Goal: Task Accomplishment & Management: Complete application form

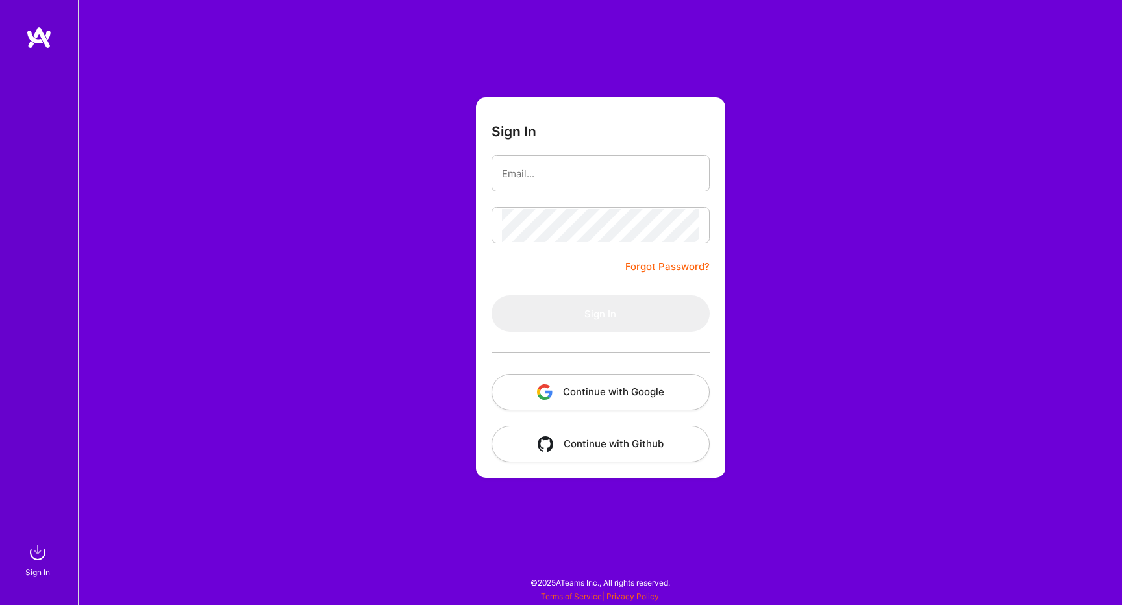
click at [629, 391] on button "Continue with Google" at bounding box center [601, 392] width 218 height 36
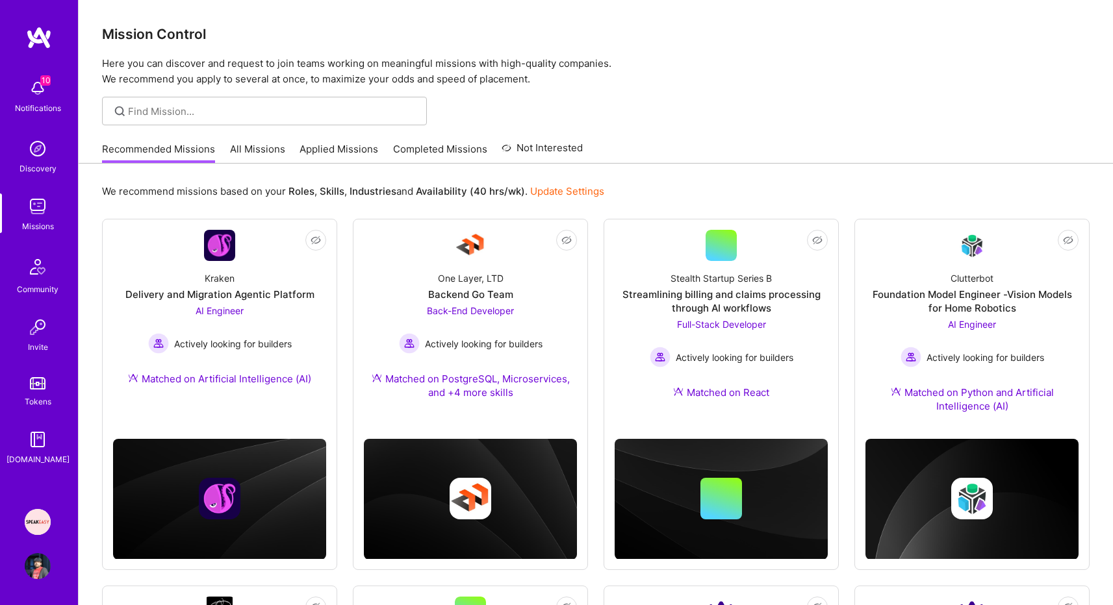
click at [33, 517] on img at bounding box center [38, 522] width 26 height 26
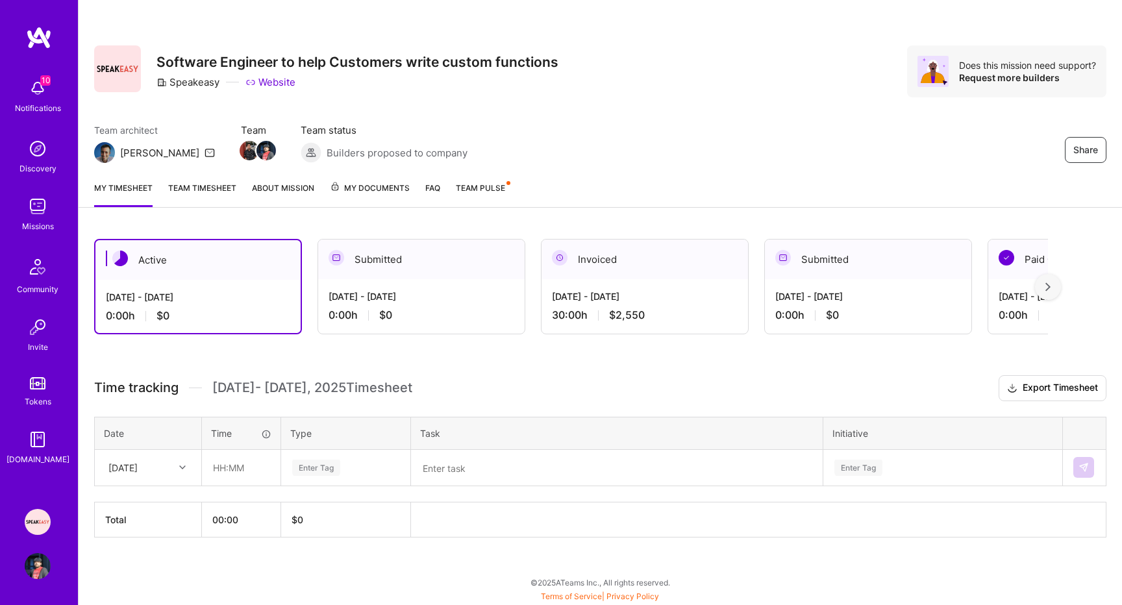
click at [571, 306] on div "[DATE] - [DATE] 30:00 h $2,550" at bounding box center [645, 305] width 207 height 53
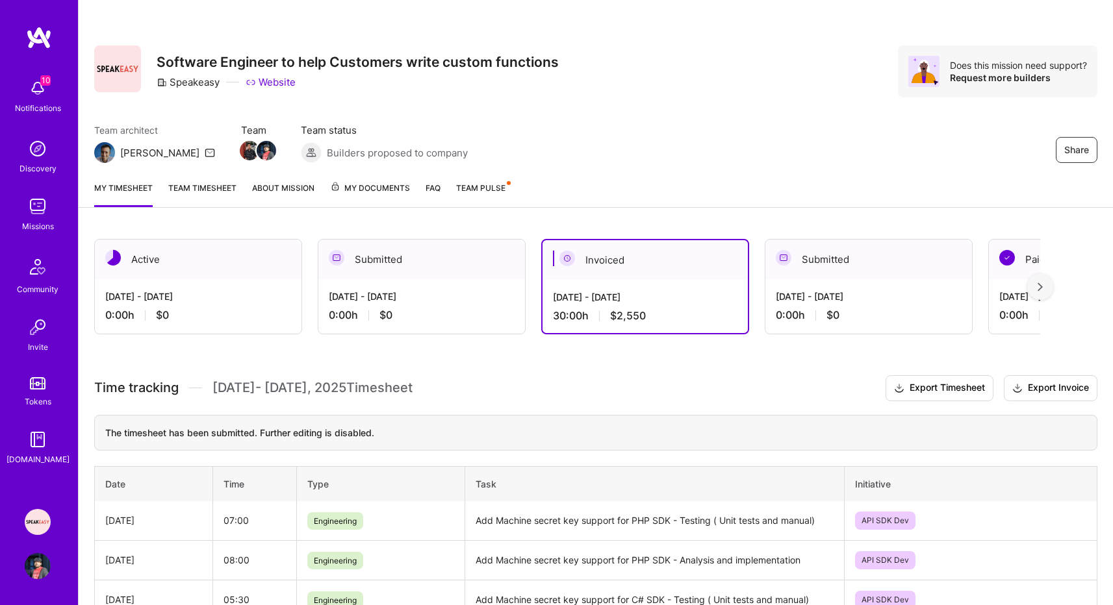
drag, startPoint x: 657, startPoint y: 297, endPoint x: 555, endPoint y: 295, distance: 102.0
click at [555, 295] on div "[DATE] - [DATE]" at bounding box center [645, 297] width 184 height 14
click at [486, 186] on span "Team Pulse" at bounding box center [480, 188] width 49 height 10
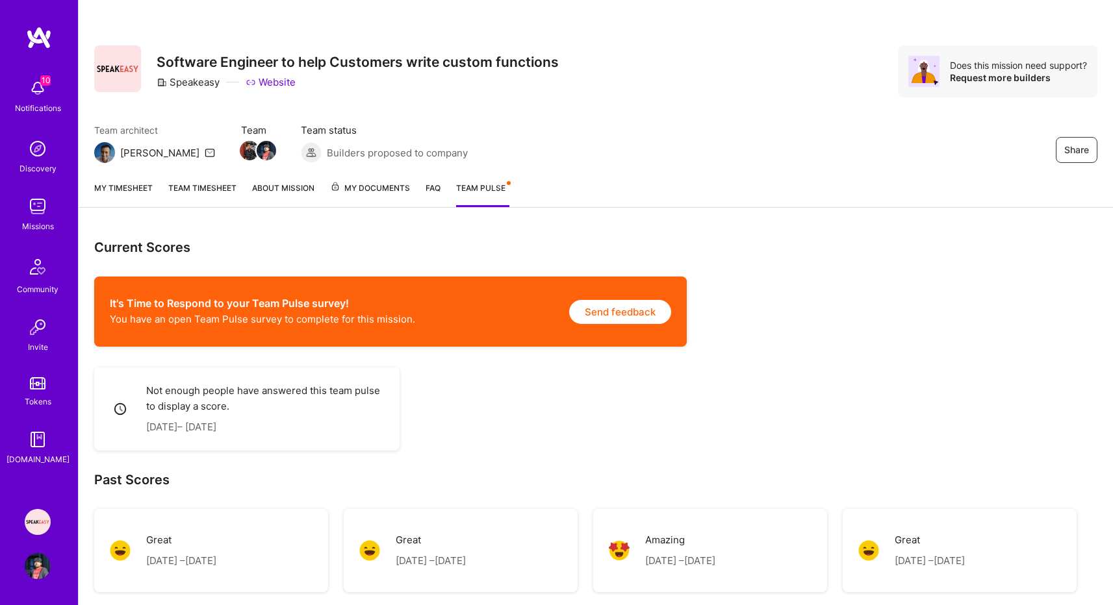
click at [522, 427] on div "Current Scores It's Time to Respond to your Team Pulse survey! You have an open…" at bounding box center [595, 518] width 1003 height 559
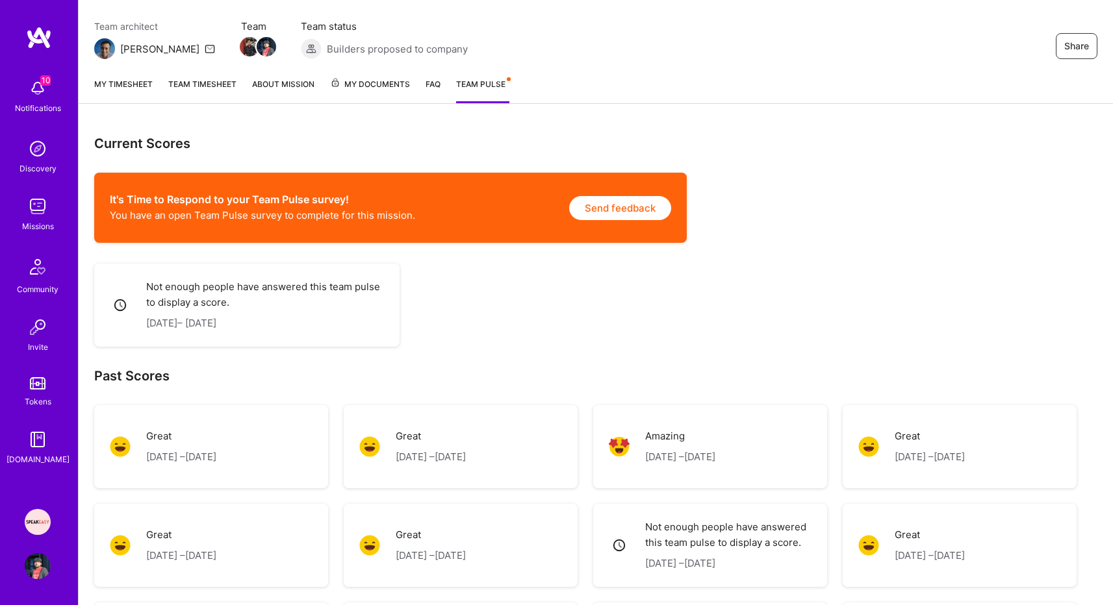
scroll to position [130, 0]
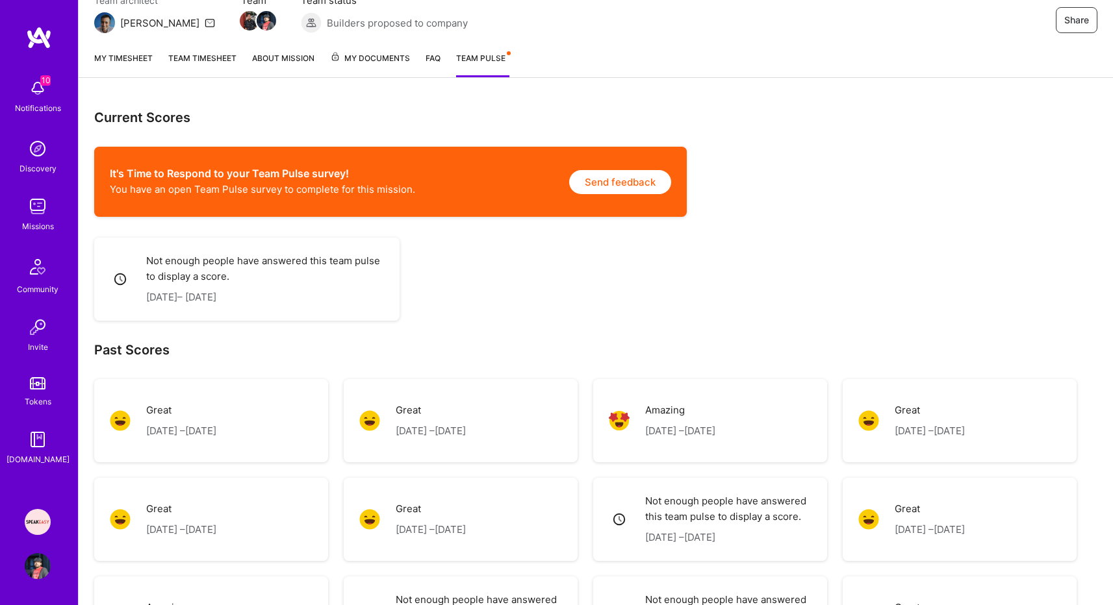
click at [279, 65] on link "About Mission" at bounding box center [283, 64] width 62 height 26
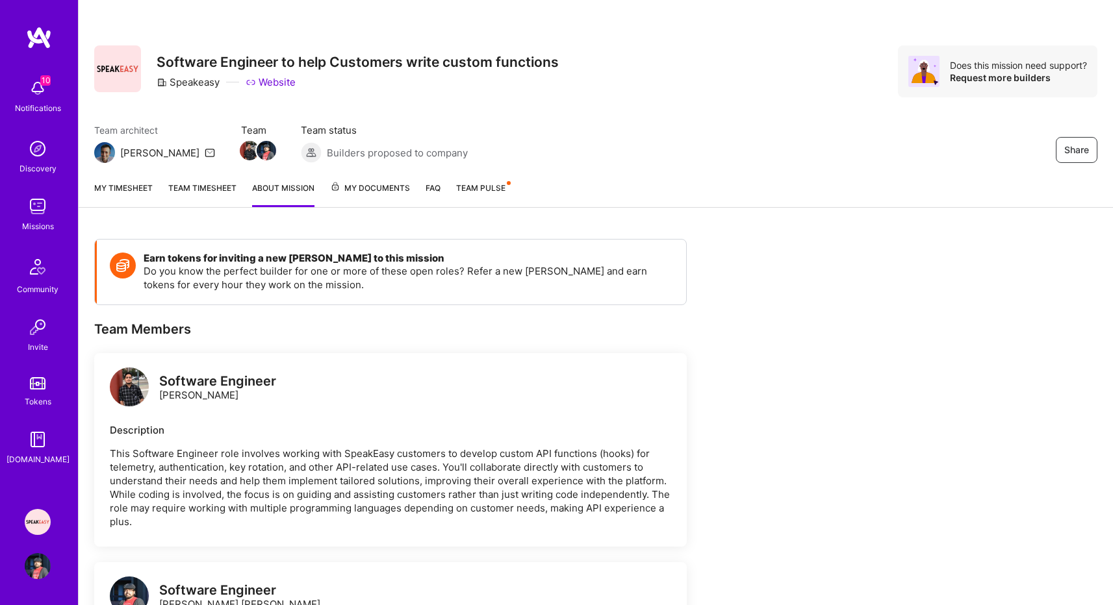
click at [359, 198] on link "My Documents" at bounding box center [370, 194] width 80 height 26
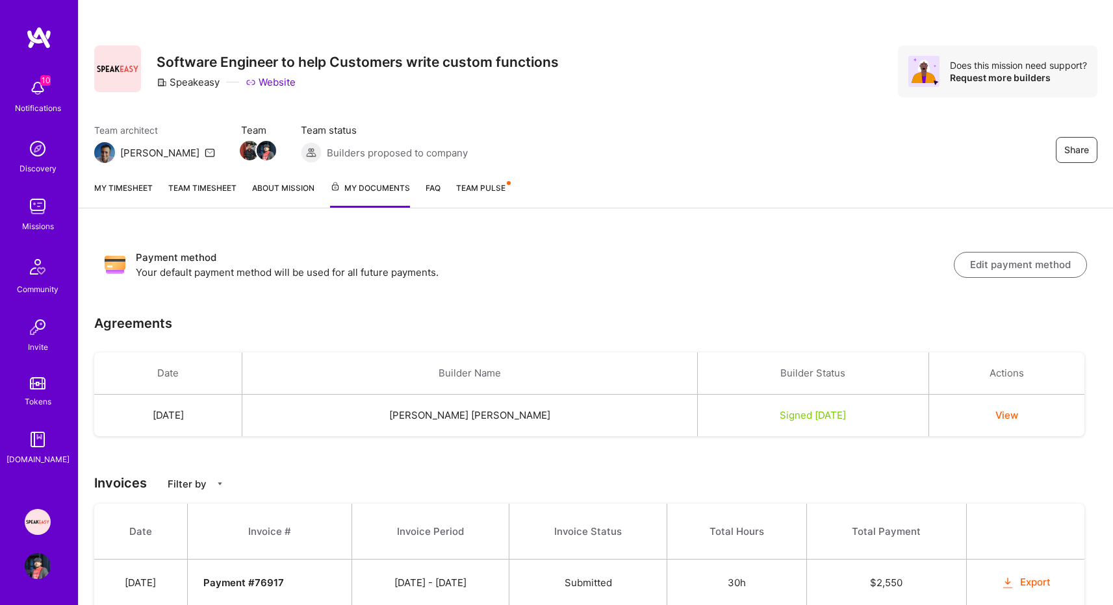
click at [123, 191] on link "My timesheet" at bounding box center [123, 194] width 58 height 27
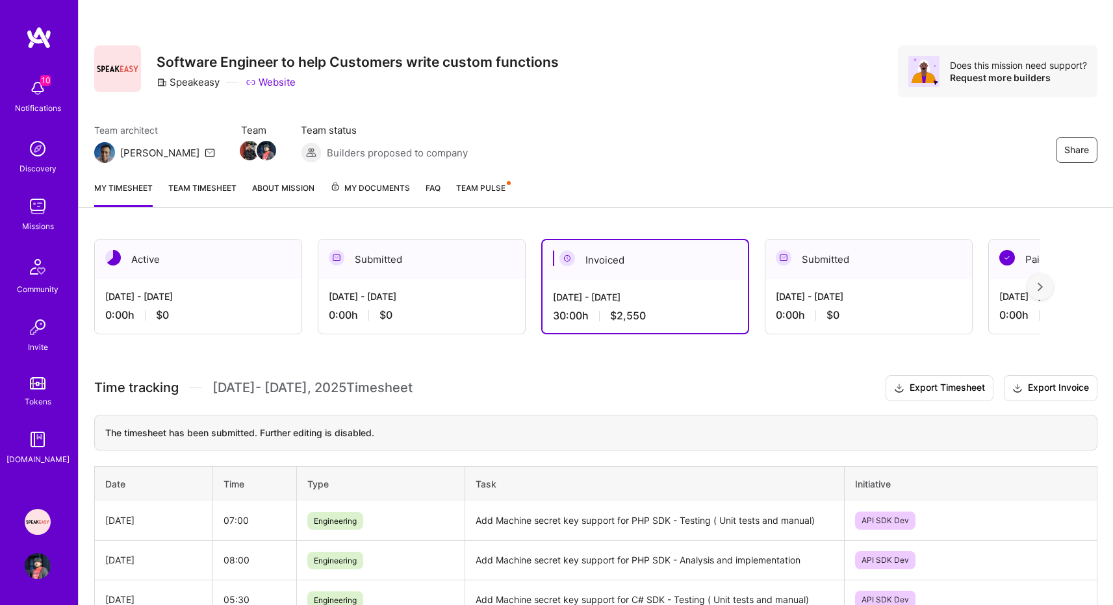
click at [42, 87] on img at bounding box center [38, 88] width 26 height 26
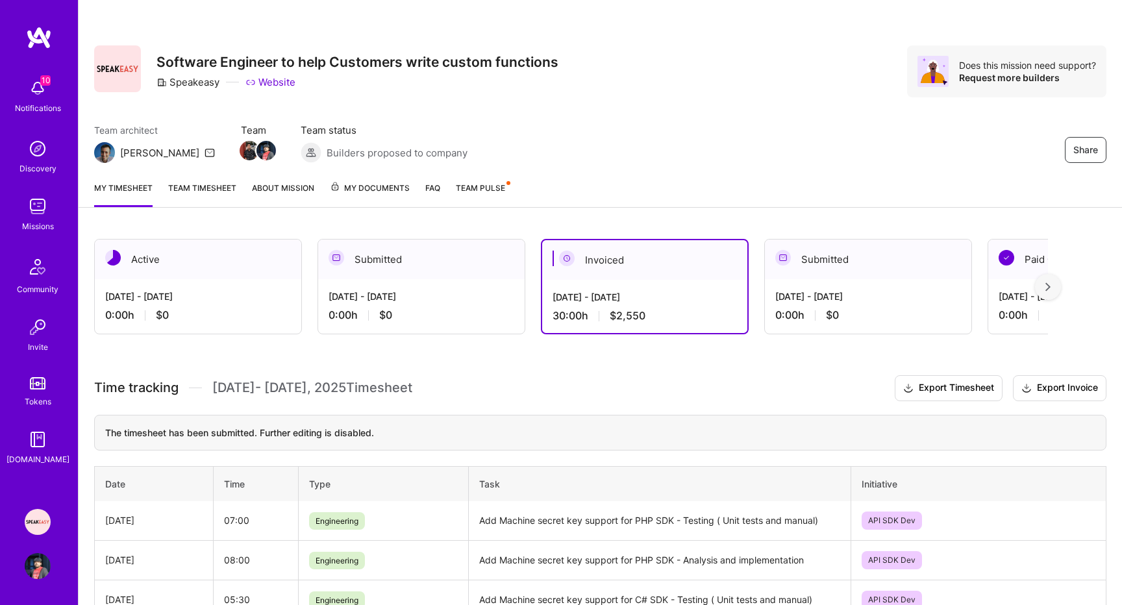
click at [43, 167] on div "Discovery" at bounding box center [37, 169] width 37 height 14
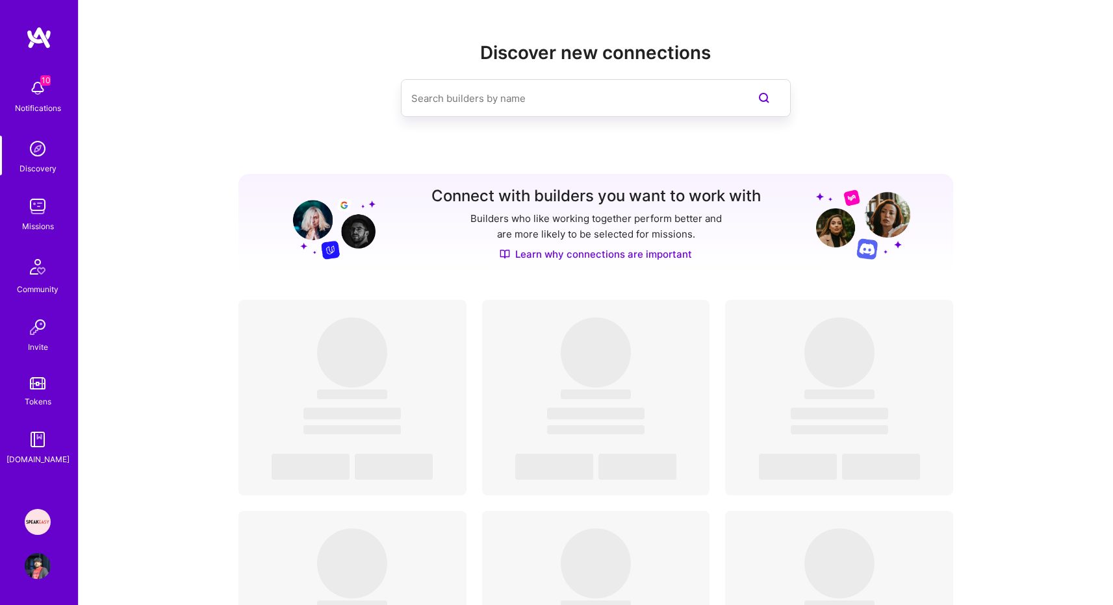
click at [34, 244] on div "10 Notifications Discovery Missions Community Invite Tokens [DOMAIN_NAME]" at bounding box center [39, 270] width 78 height 394
click at [34, 214] on img at bounding box center [38, 207] width 26 height 26
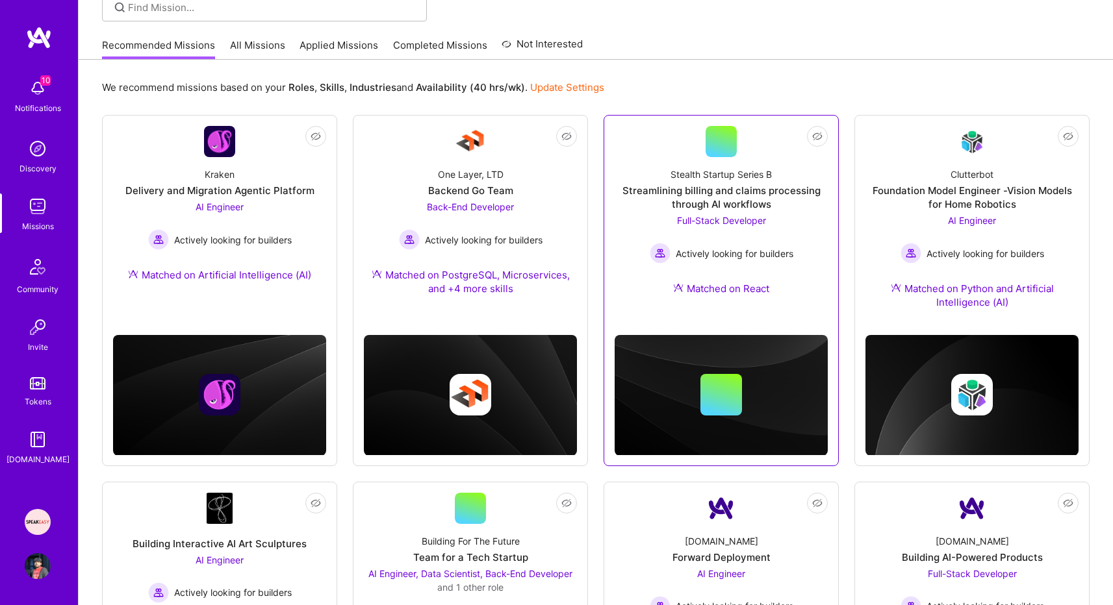
scroll to position [78, 0]
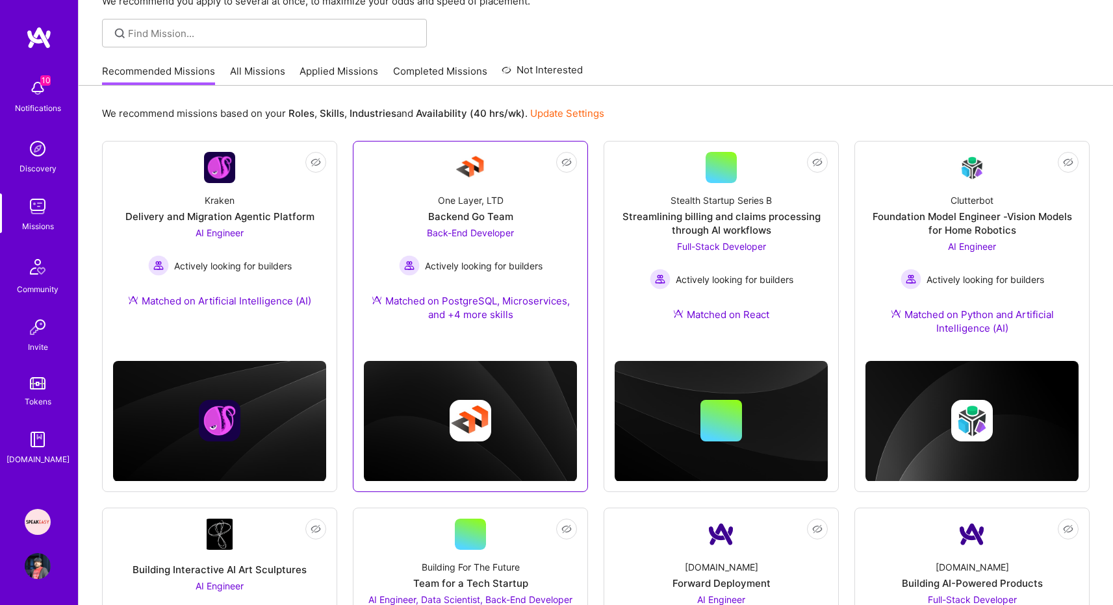
click at [490, 309] on div "Matched on PostgreSQL, Microservices, and +4 more skills" at bounding box center [470, 307] width 213 height 27
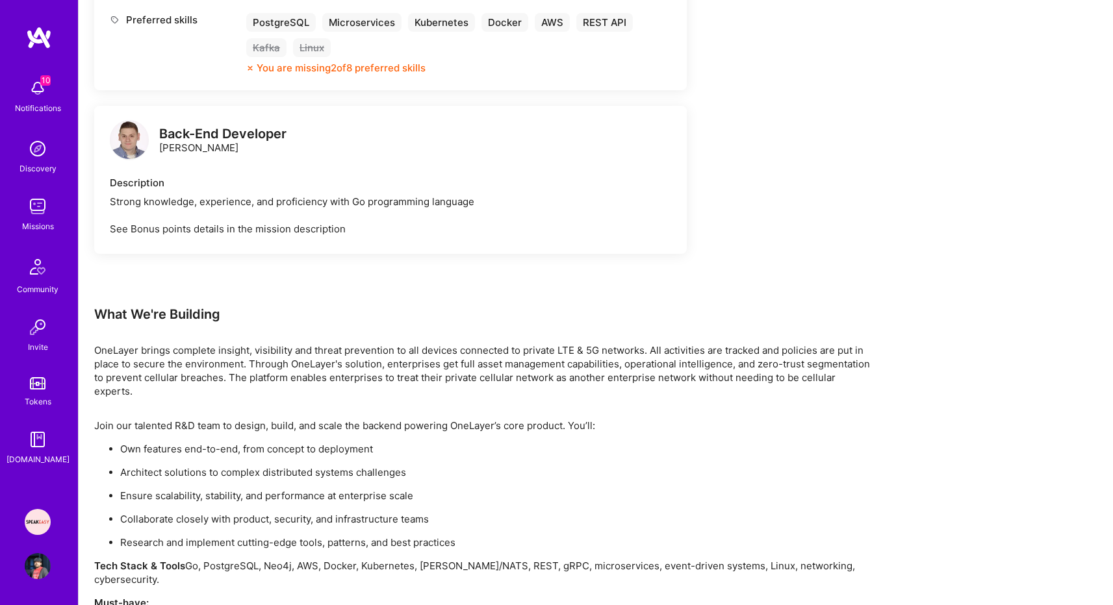
scroll to position [857, 0]
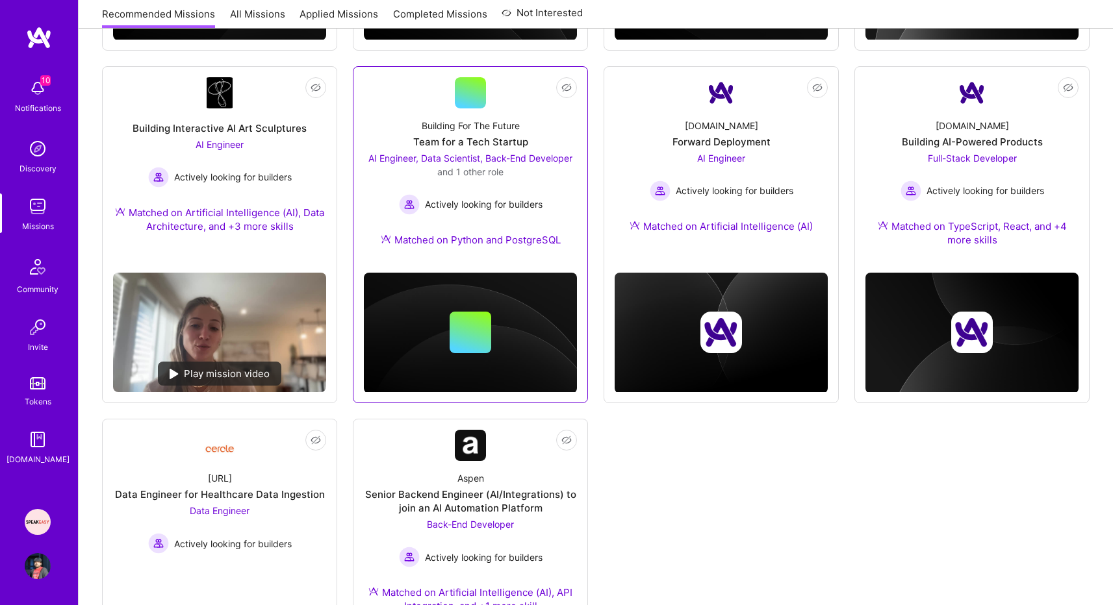
scroll to position [494, 0]
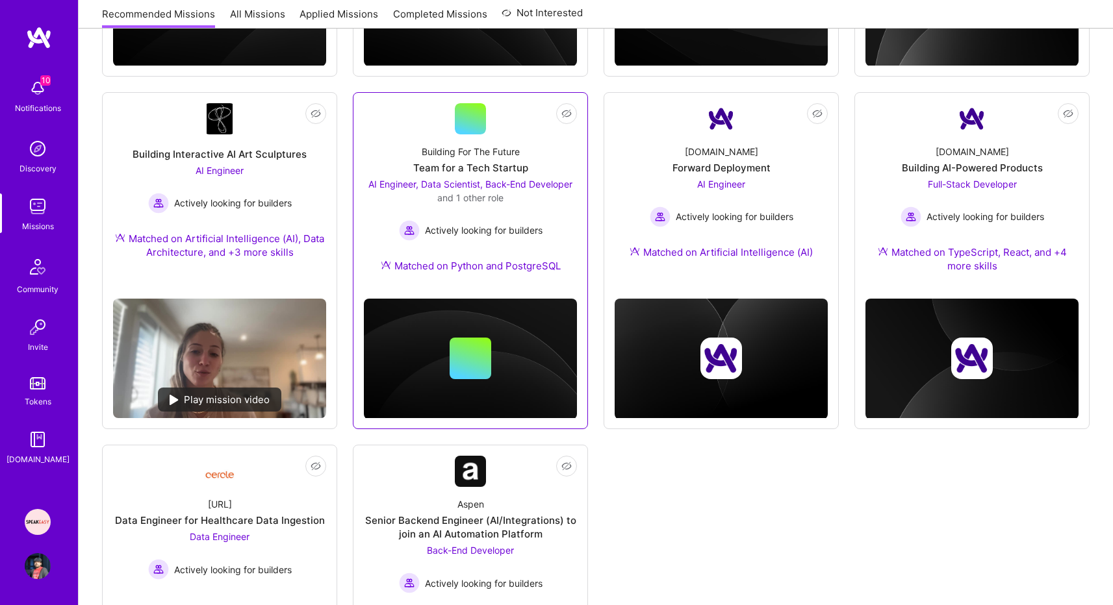
click at [544, 215] on div "AI Engineer, Data Scientist, Back-End Developer and 1 other role Actively looki…" at bounding box center [470, 209] width 213 height 64
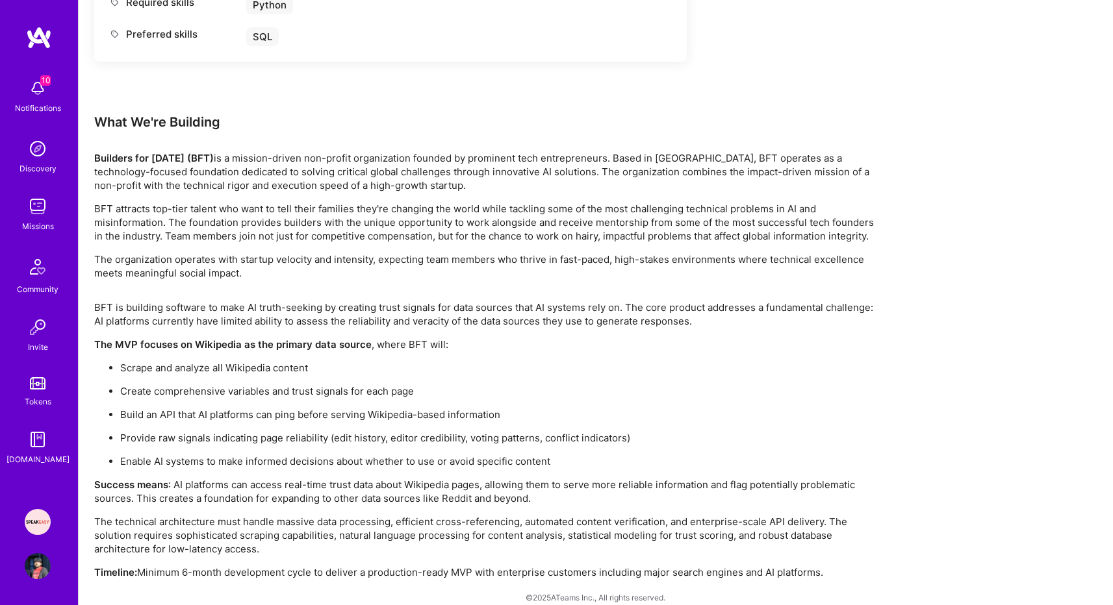
scroll to position [2128, 0]
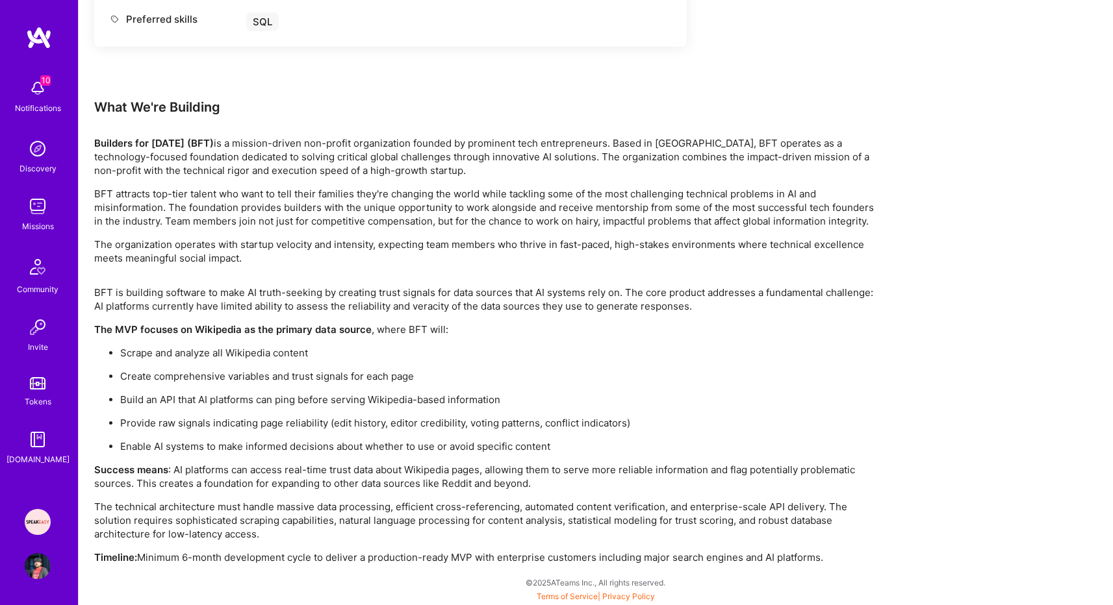
click at [525, 298] on p "BFT is building software to make AI truth-seeking by creating trust signals for…" at bounding box center [483, 299] width 779 height 27
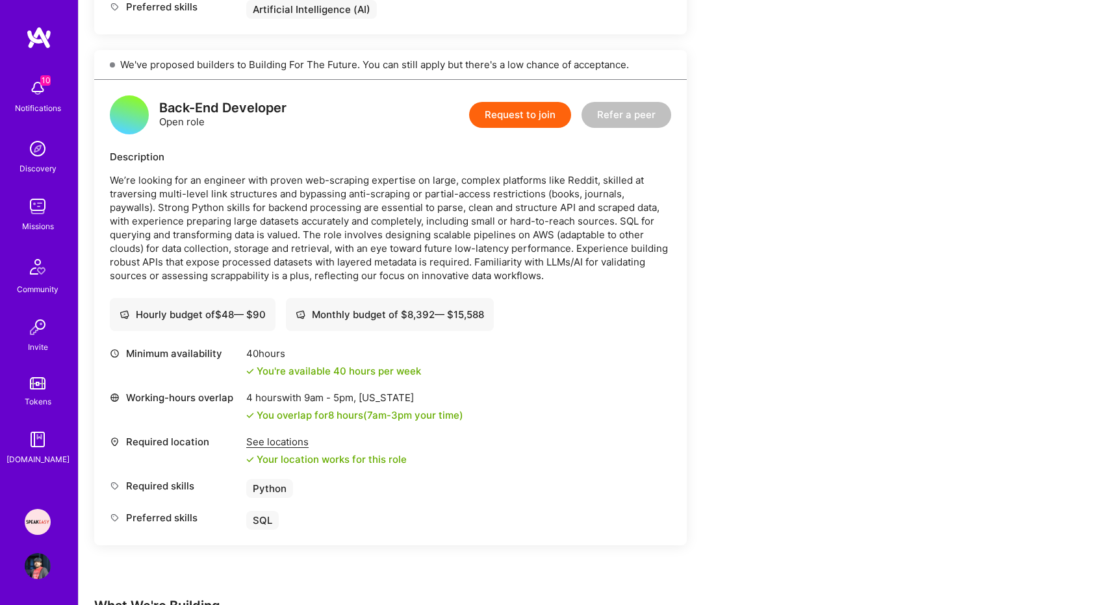
scroll to position [1635, 0]
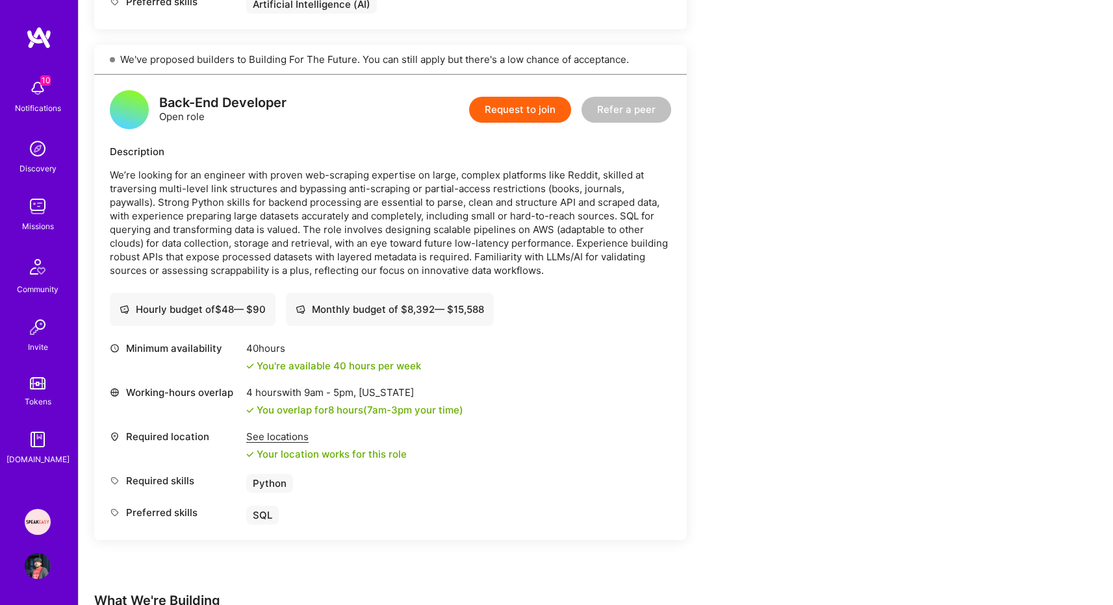
click at [532, 113] on button "Request to join" at bounding box center [520, 110] width 102 height 26
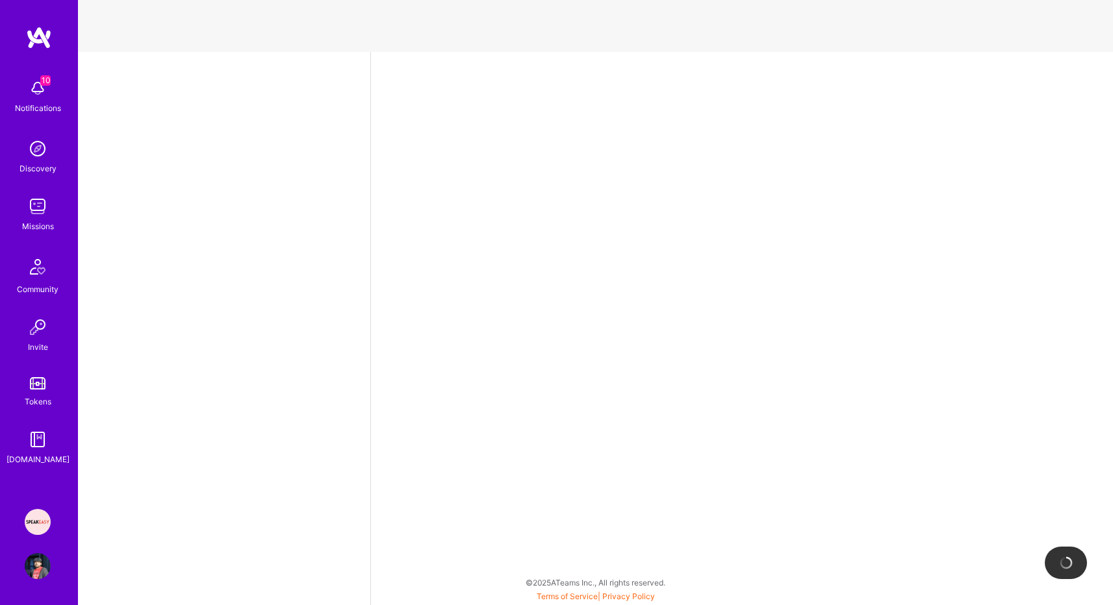
select select "US"
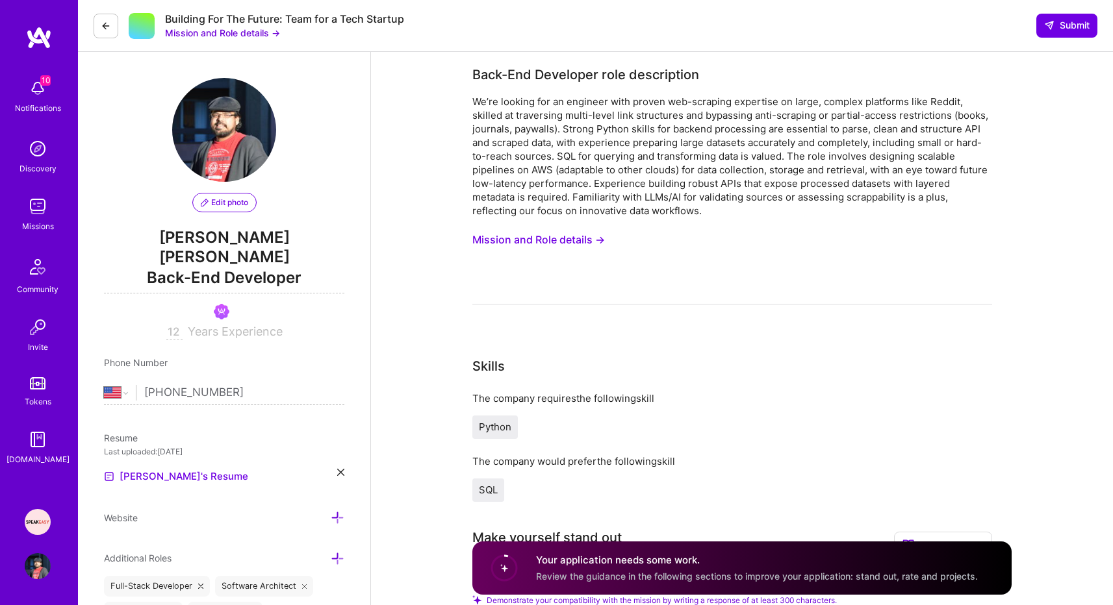
click at [885, 227] on div "We’re looking for an engineer with proven web-scraping expertise on large, comp…" at bounding box center [732, 200] width 520 height 210
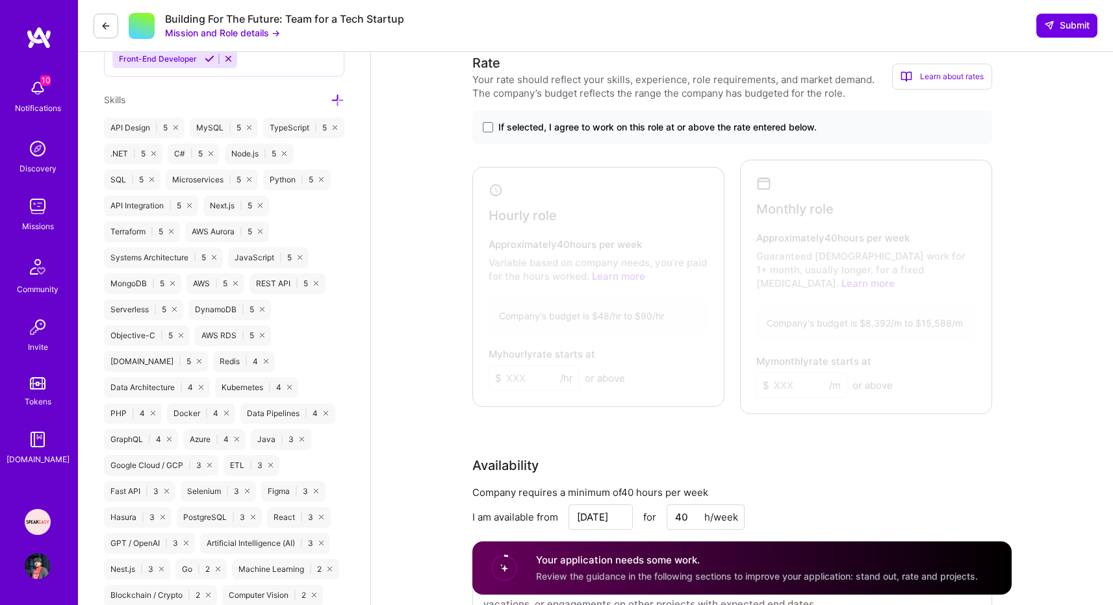
scroll to position [676, 0]
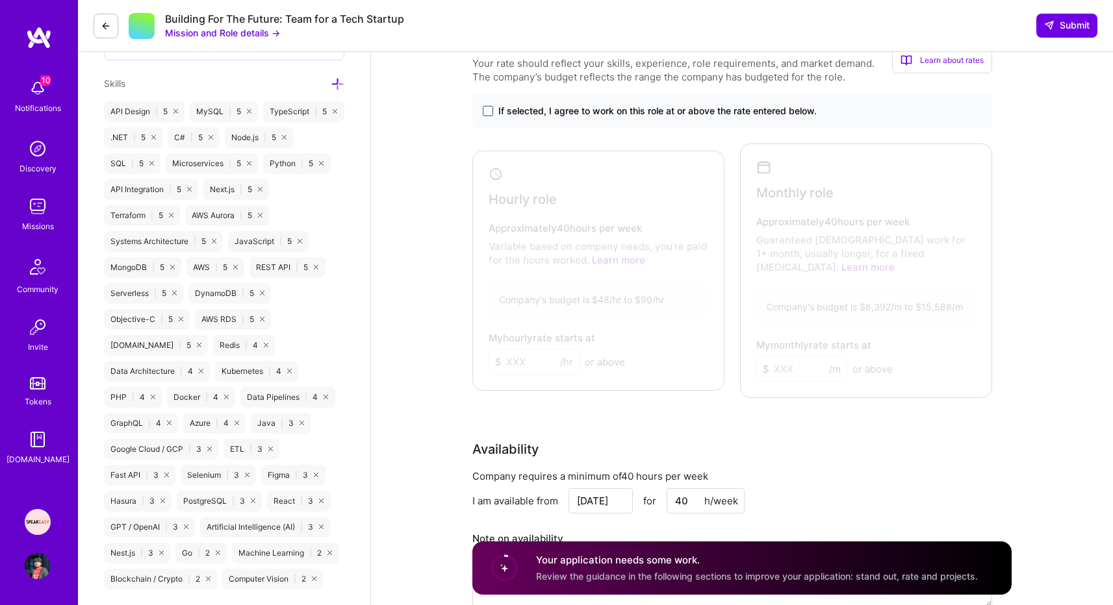
click at [488, 116] on span at bounding box center [488, 111] width 10 height 10
click at [0, 0] on input "If selected, I agree to work on this role at or above the rate entered below." at bounding box center [0, 0] width 0 height 0
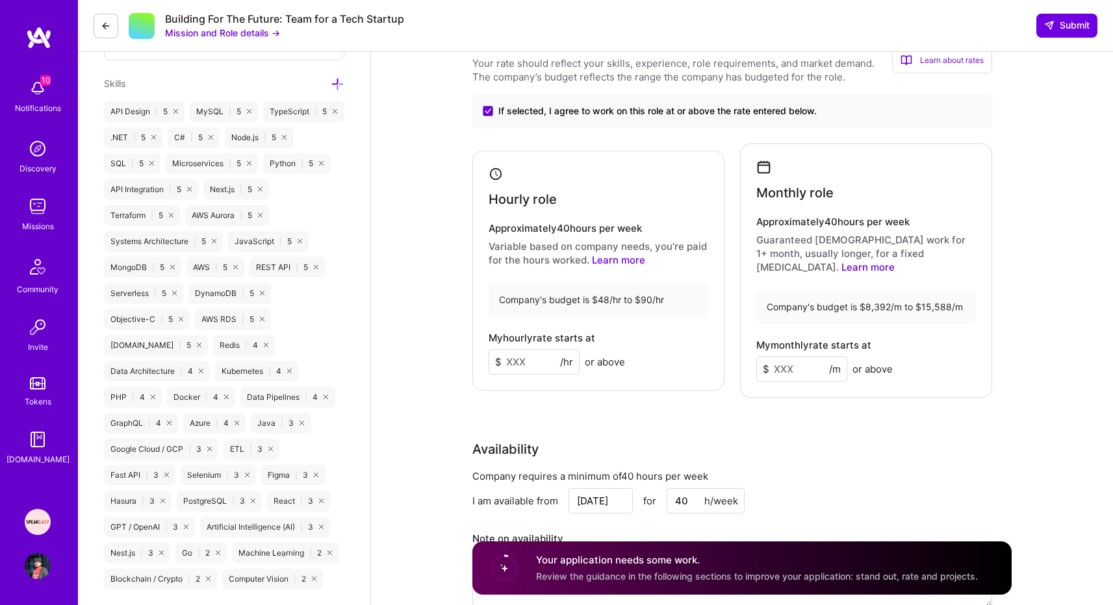
click at [540, 352] on input at bounding box center [533, 361] width 91 height 25
type input "85"
click at [796, 357] on input at bounding box center [801, 369] width 91 height 25
type input "12000"
click at [831, 420] on div "Rate Your rate should reflect your skills, experience, role requirements, and m…" at bounding box center [741, 330] width 539 height 587
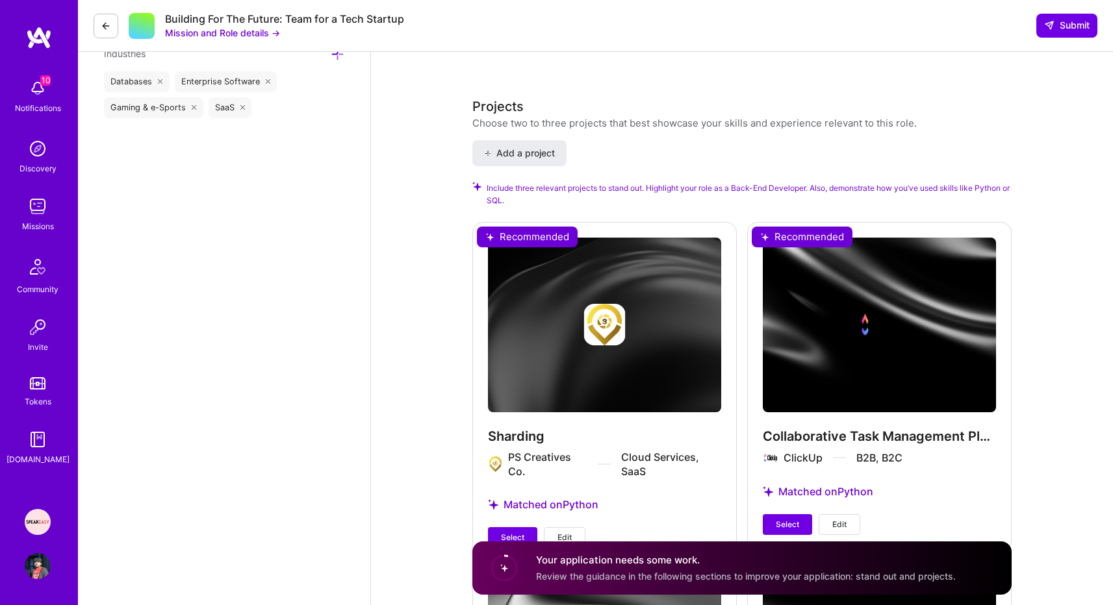
scroll to position [1351, 0]
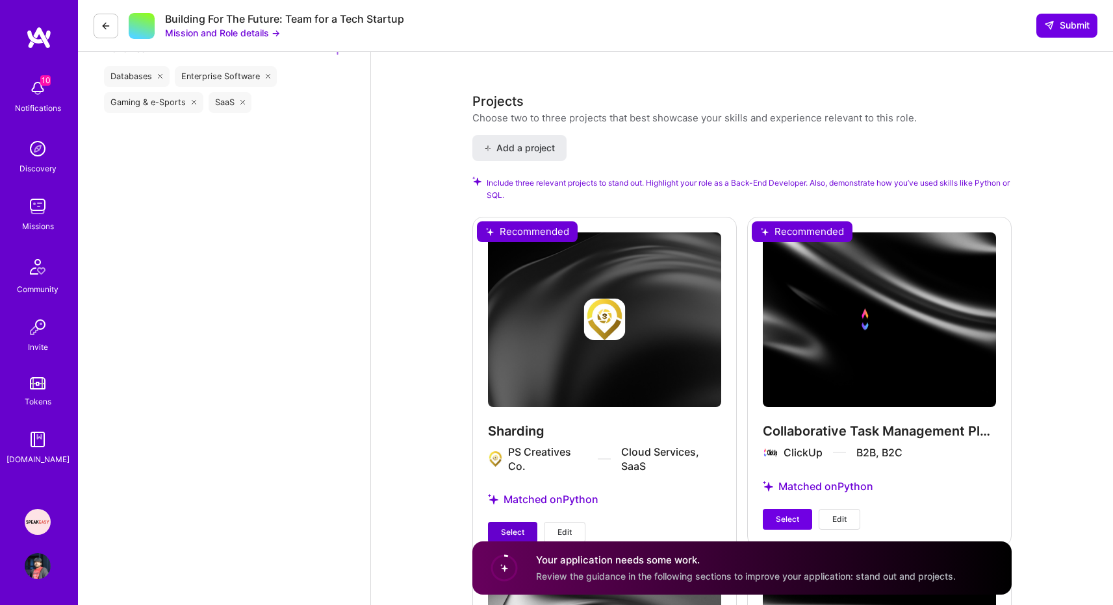
click at [508, 525] on button "Select" at bounding box center [512, 532] width 49 height 21
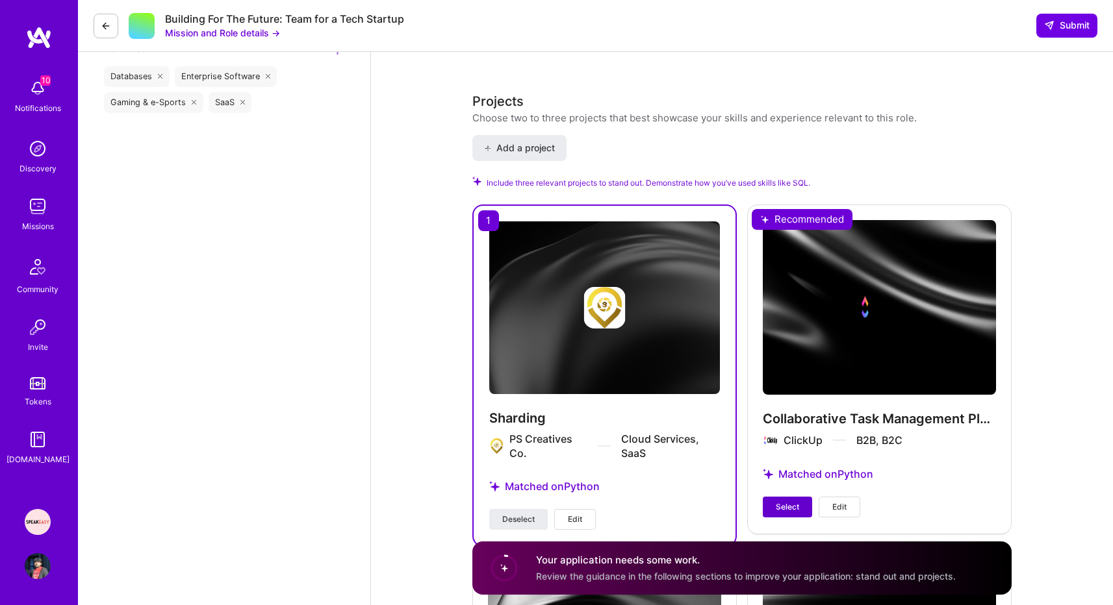
click at [785, 501] on span "Select" at bounding box center [787, 507] width 23 height 12
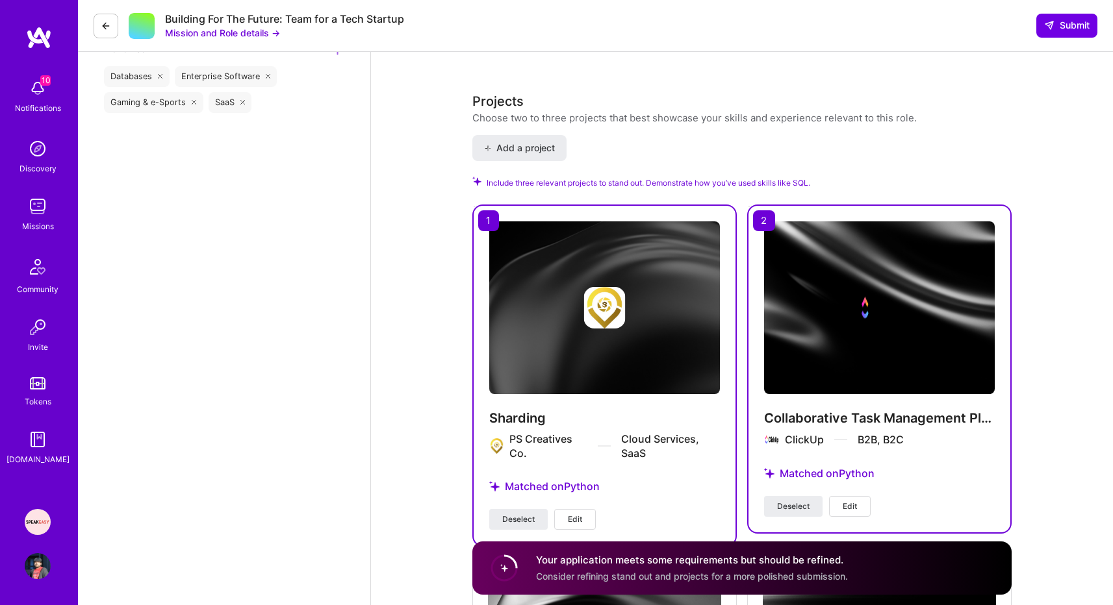
click at [1065, 464] on div "Back-End Developer role description We’re looking for an engineer with proven w…" at bounding box center [742, 299] width 742 height 3196
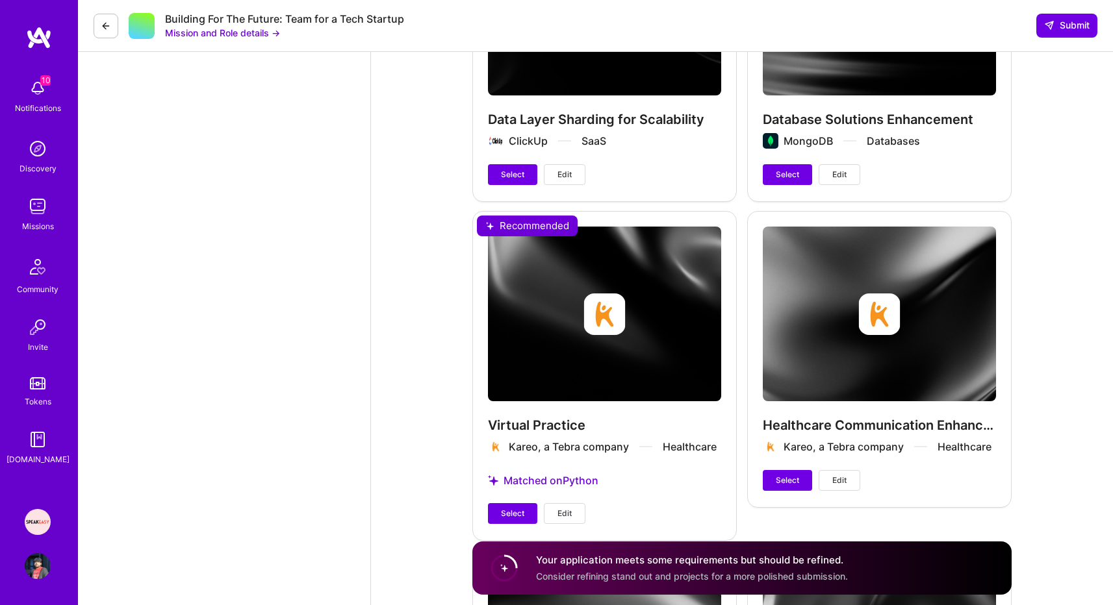
scroll to position [2027, 0]
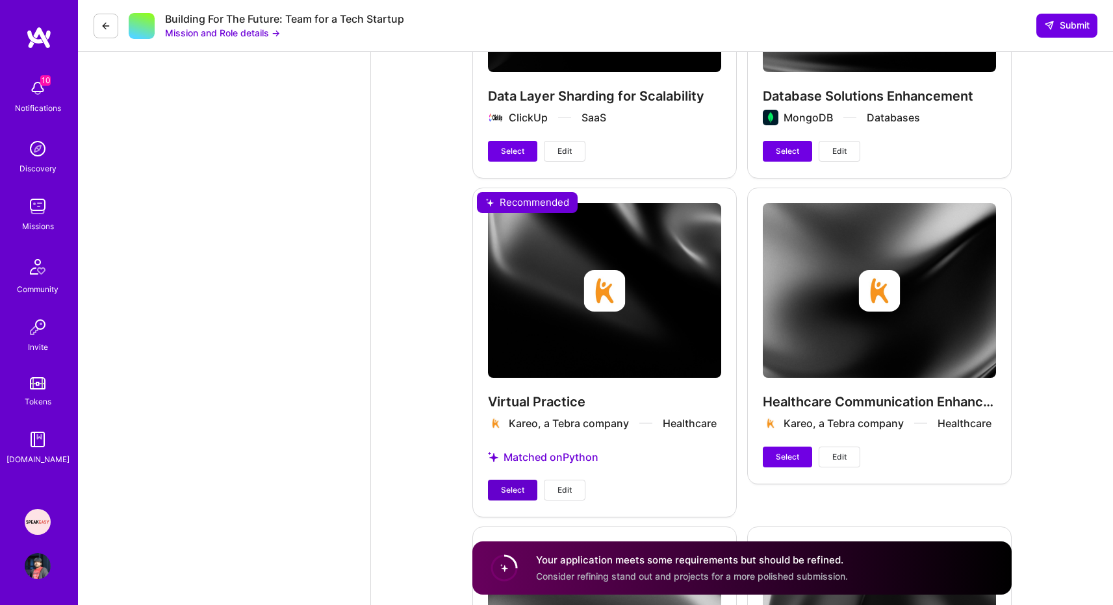
click at [518, 485] on span "Select" at bounding box center [512, 491] width 23 height 12
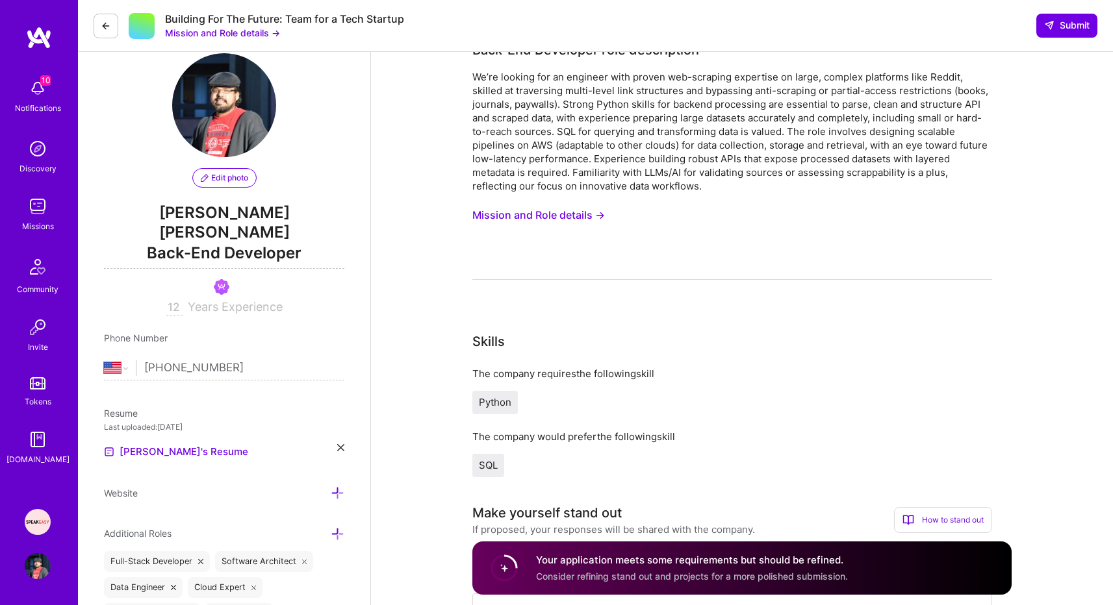
scroll to position [0, 0]
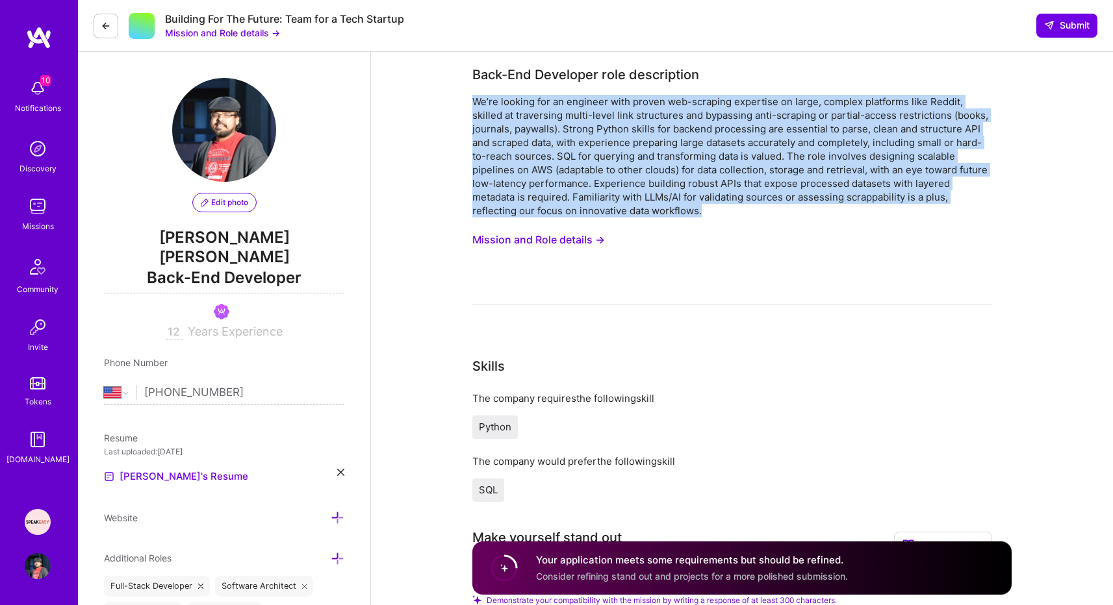
drag, startPoint x: 707, startPoint y: 214, endPoint x: 446, endPoint y: 99, distance: 285.3
copy div "We’re looking for an engineer with proven web-scraping expertise on large, comp…"
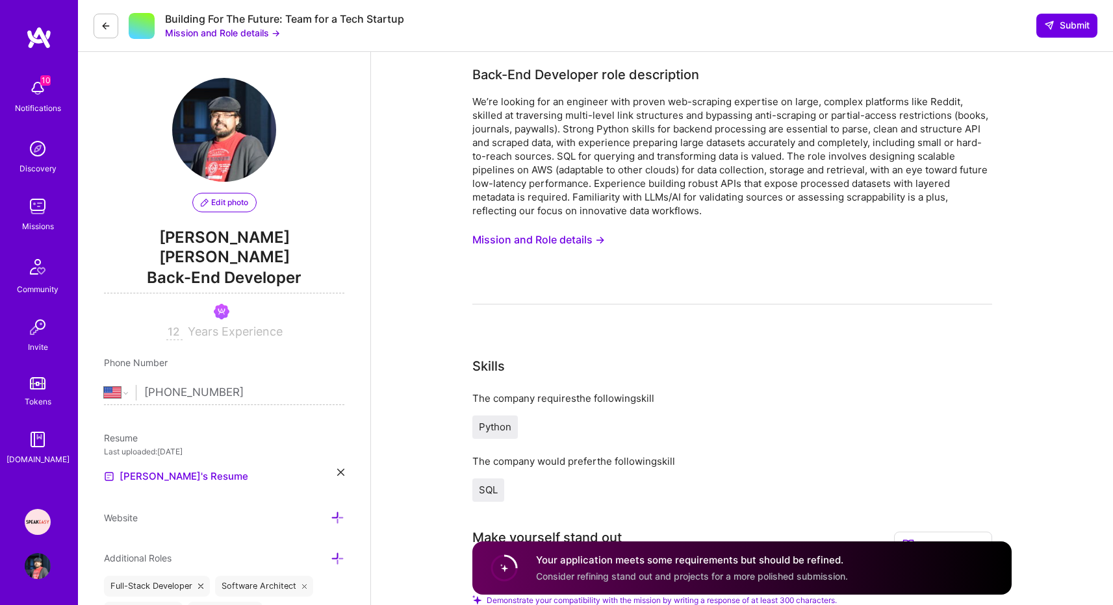
click at [779, 236] on div "We’re looking for an engineer with proven web-scraping expertise on large, comp…" at bounding box center [732, 200] width 520 height 210
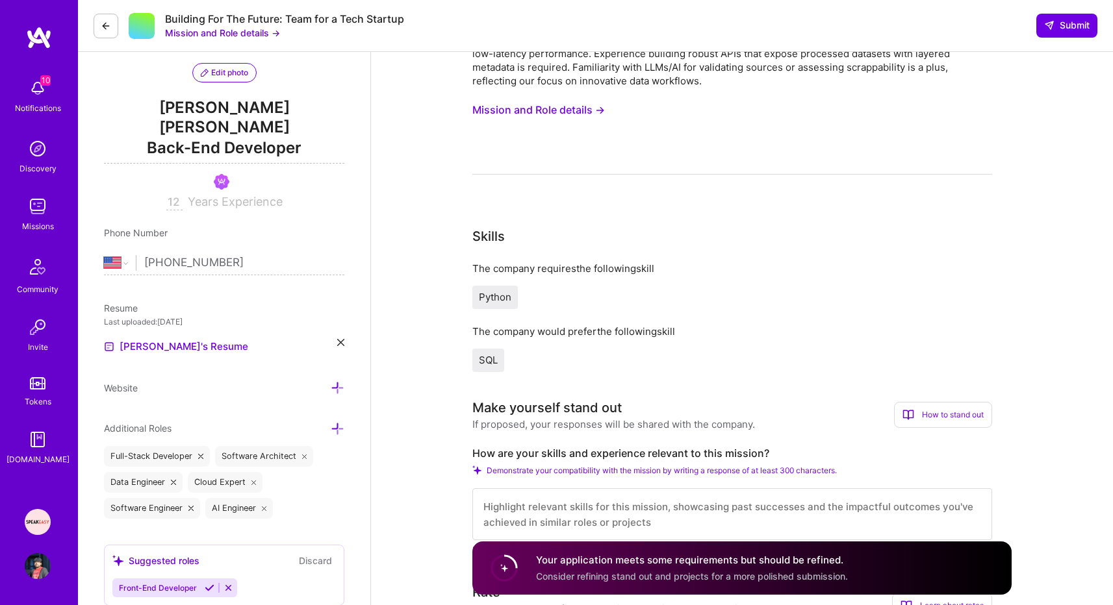
scroll to position [104, 0]
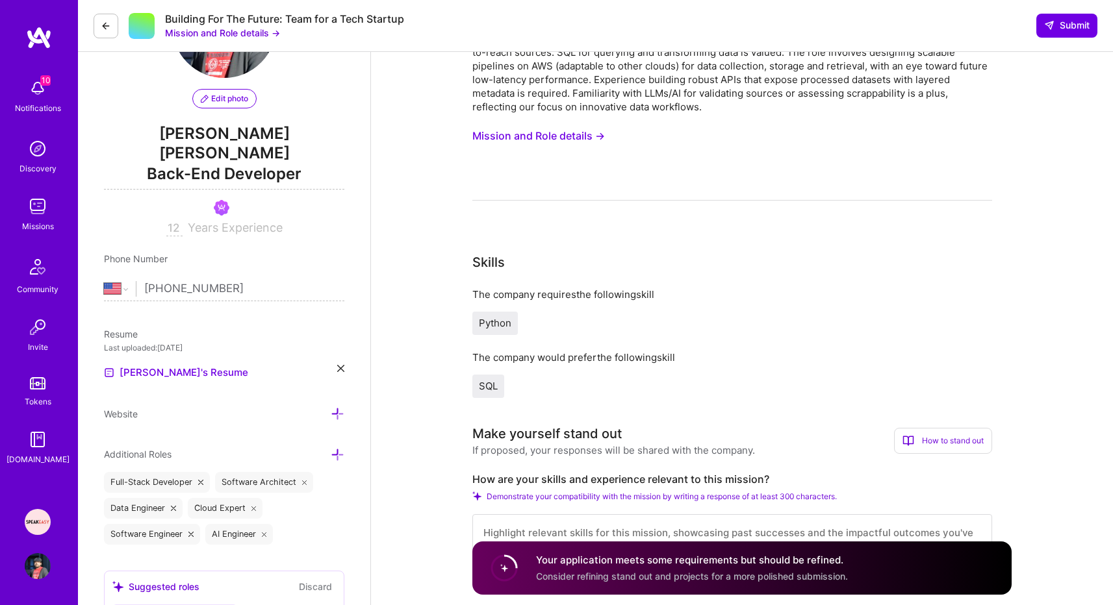
click at [701, 485] on label "How are your skills and experience relevant to this mission?" at bounding box center [732, 480] width 520 height 14
click at [701, 478] on label "How are your skills and experience relevant to this mission?" at bounding box center [732, 480] width 520 height 14
copy label "How are your skills and experience relevant to this mission?"
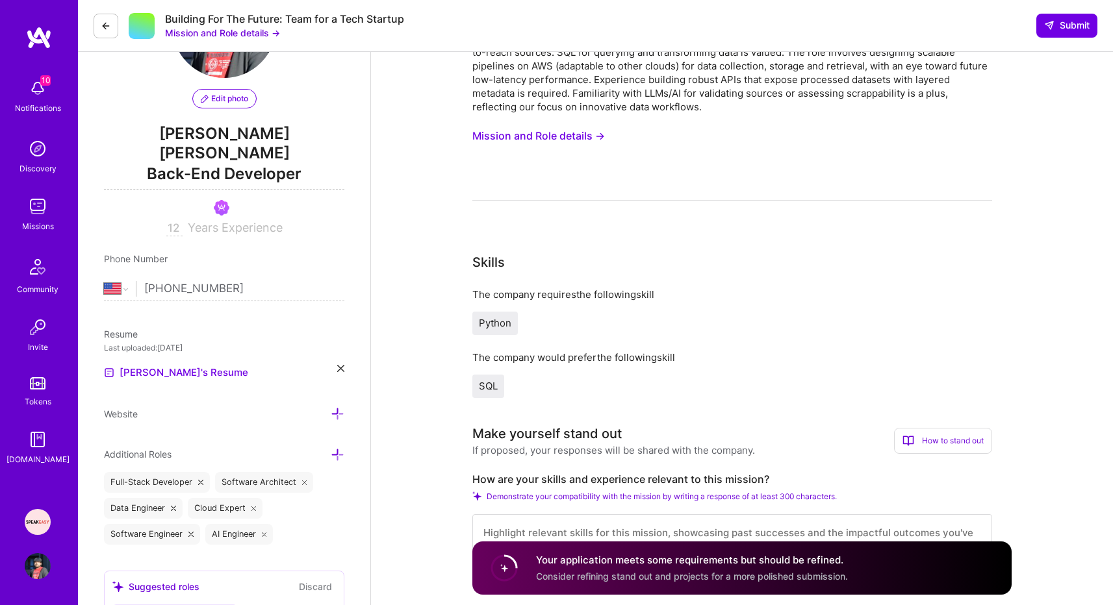
click at [989, 307] on div "The company requires the following skill Python" at bounding box center [732, 311] width 520 height 47
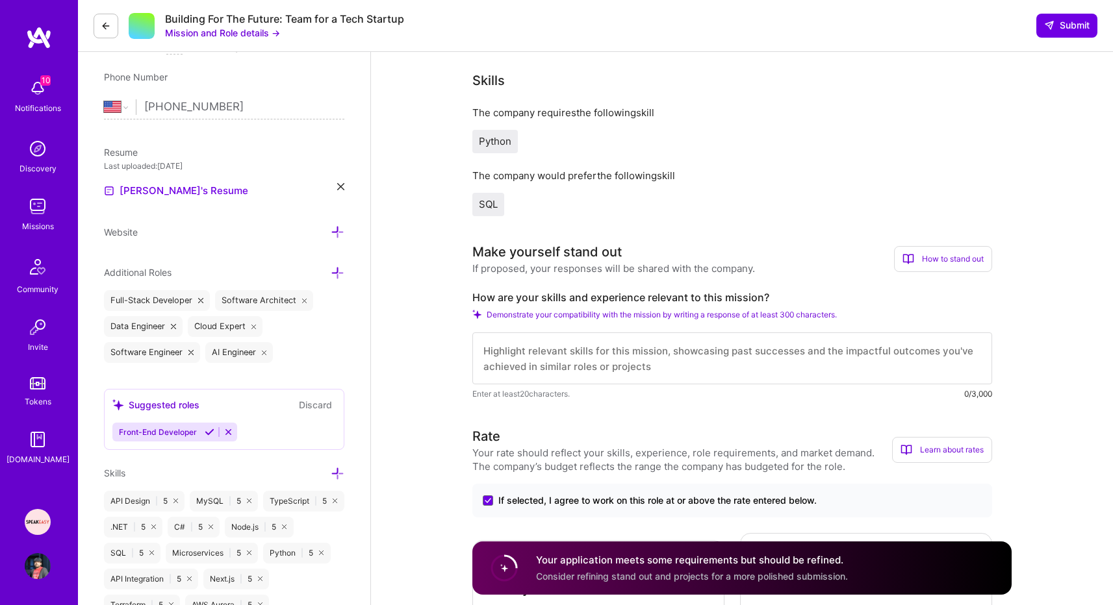
click at [896, 347] on textarea at bounding box center [732, 359] width 520 height 52
paste textarea "Lo ipsumdolor sitame consect adip elit seddoei. T inci 22 utlab et doloremagn a…"
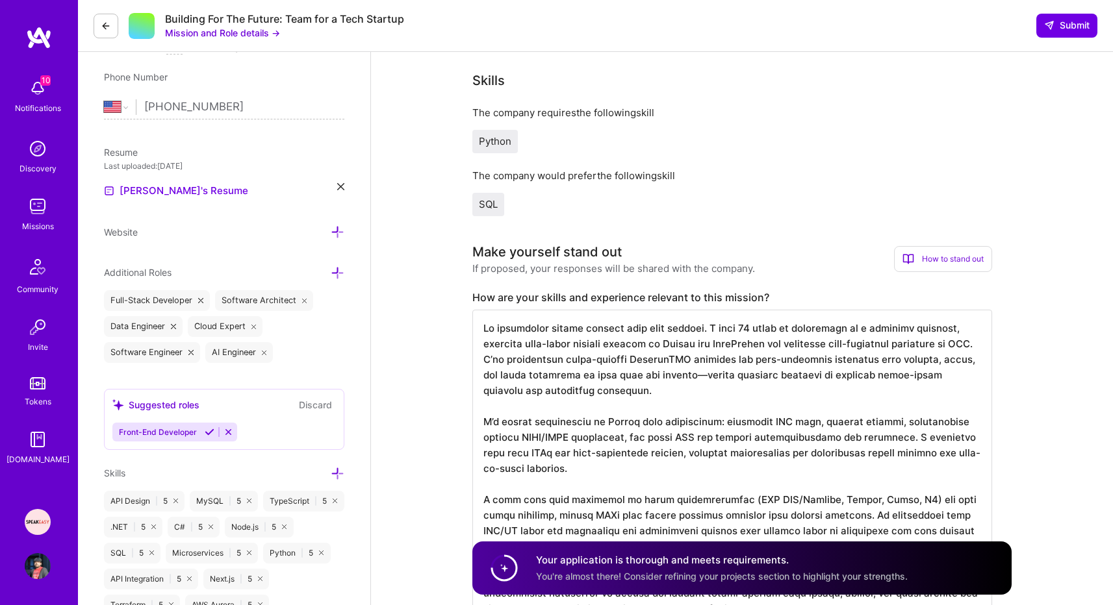
scroll to position [296, 0]
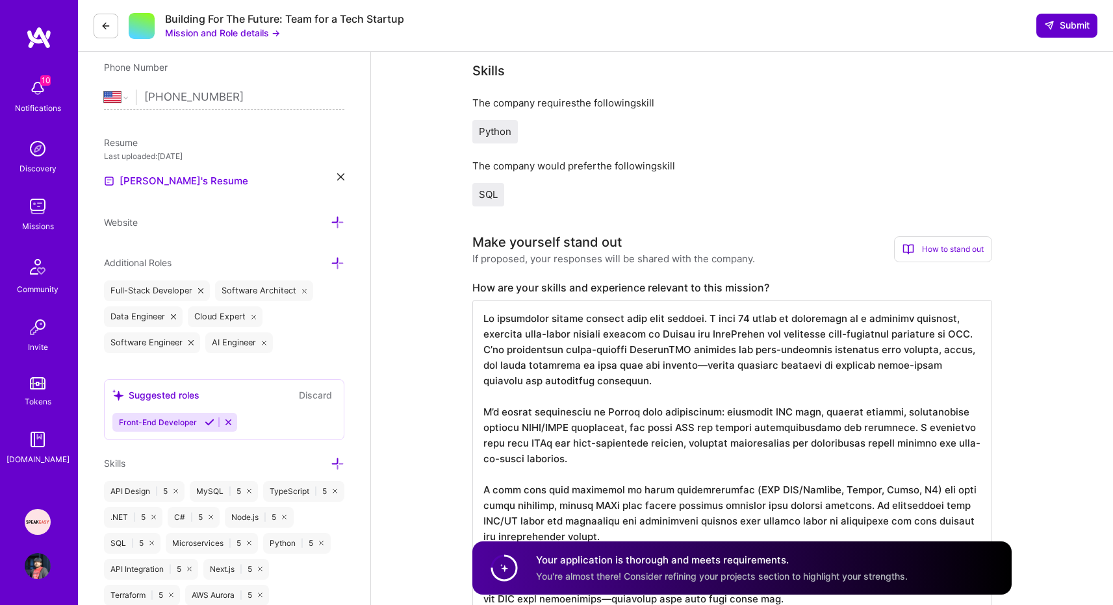
type textarea "Lo ipsumdolor sitame consect adip elit seddoei. T inci 22 utlab et doloremagn a…"
click at [1070, 33] on button "Submit" at bounding box center [1066, 25] width 61 height 23
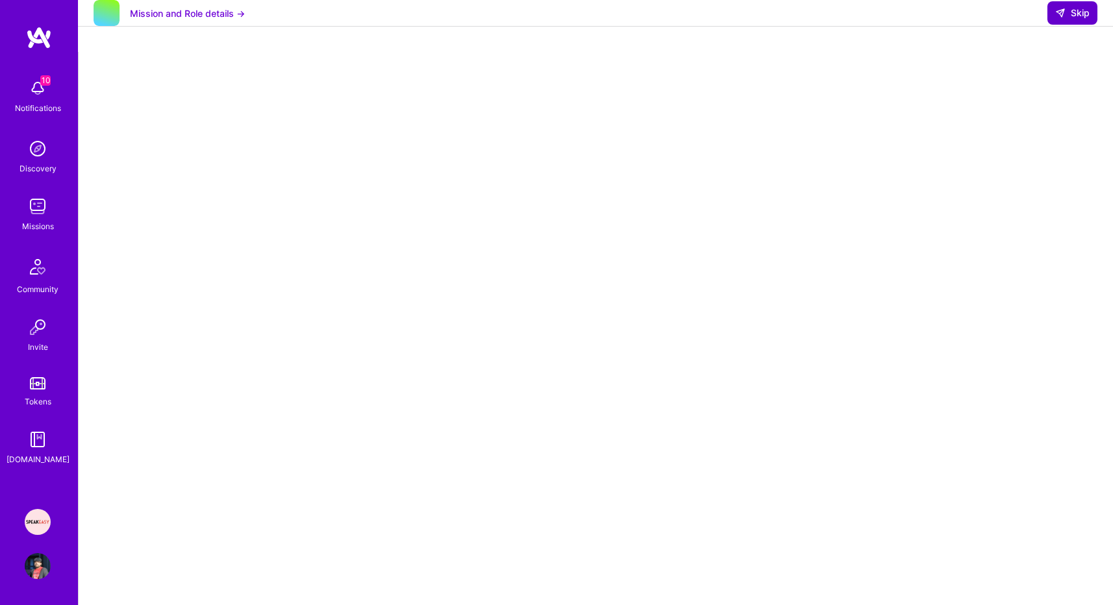
click at [1070, 19] on span "Skip" at bounding box center [1072, 12] width 34 height 13
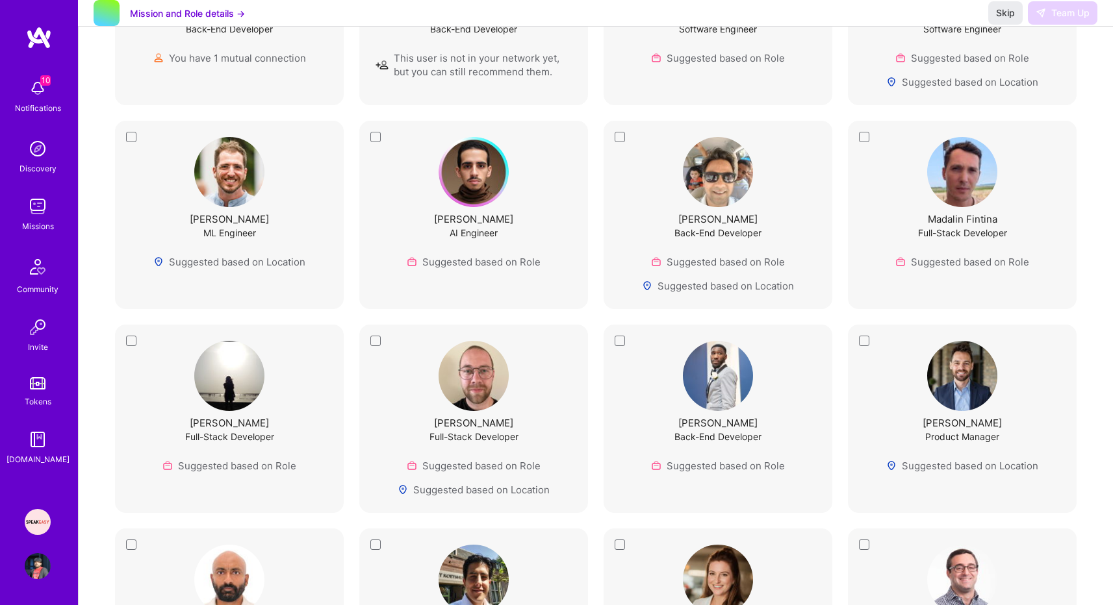
scroll to position [546, 0]
click at [38, 38] on img at bounding box center [39, 37] width 26 height 23
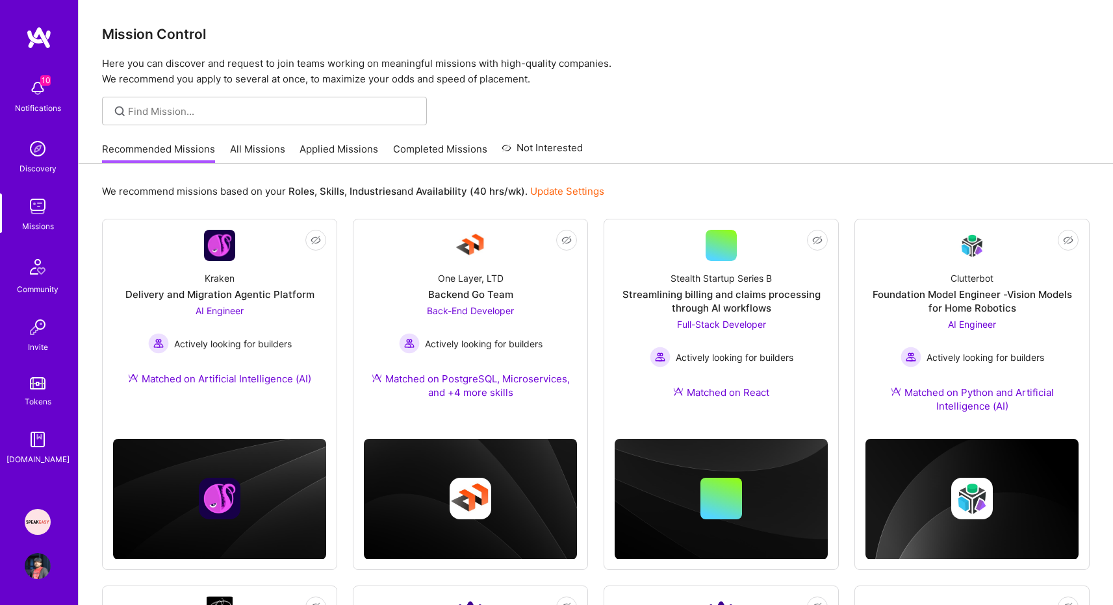
click at [38, 213] on img at bounding box center [38, 207] width 26 height 26
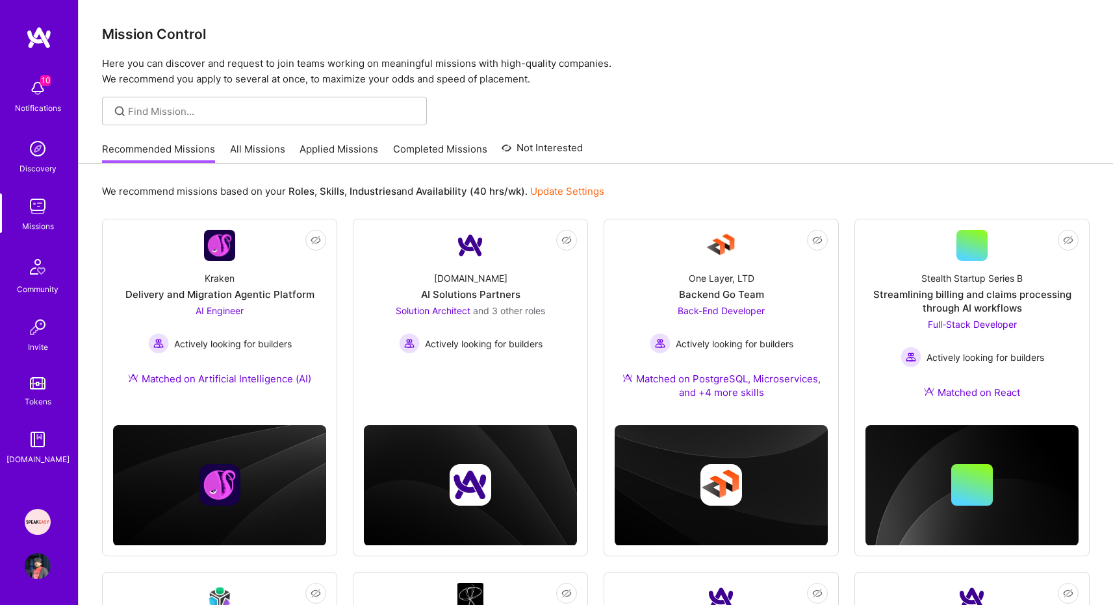
click at [350, 147] on link "Applied Missions" at bounding box center [338, 152] width 79 height 21
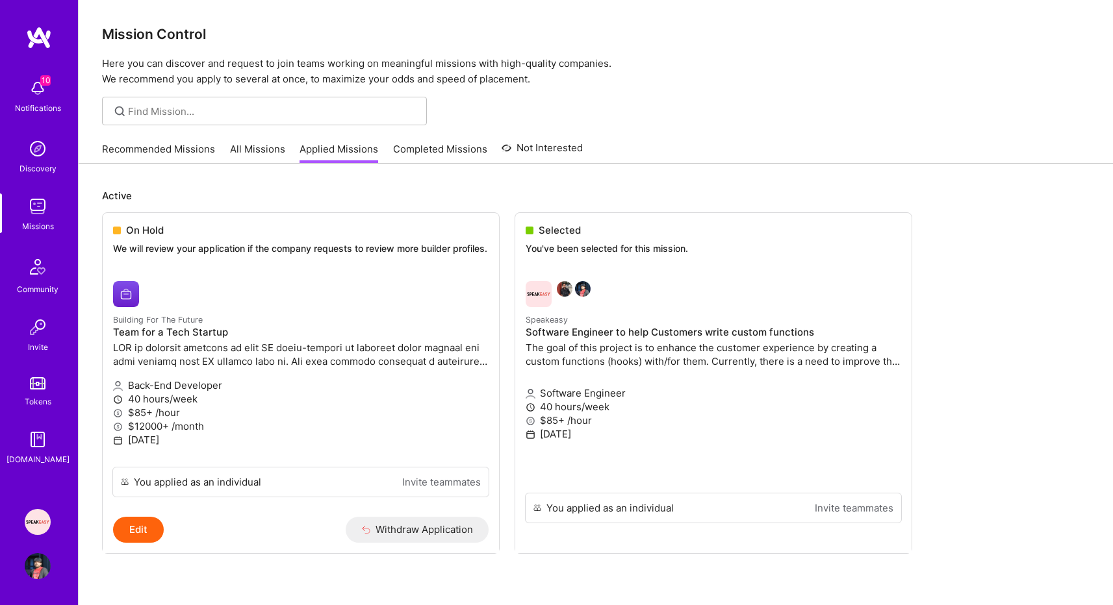
click at [187, 152] on link "Recommended Missions" at bounding box center [158, 152] width 113 height 21
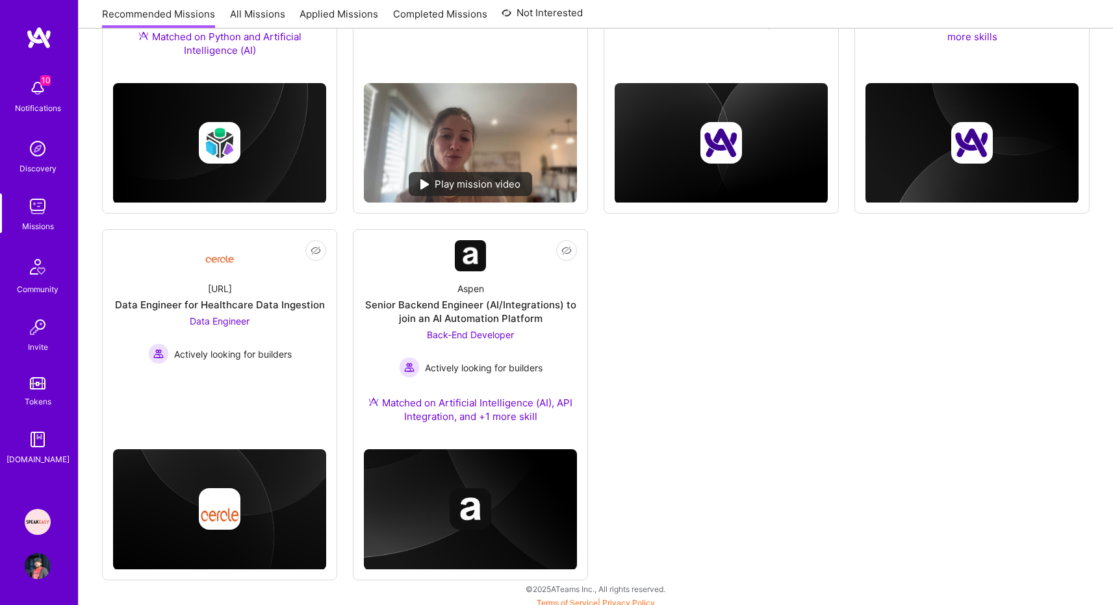
scroll to position [715, 0]
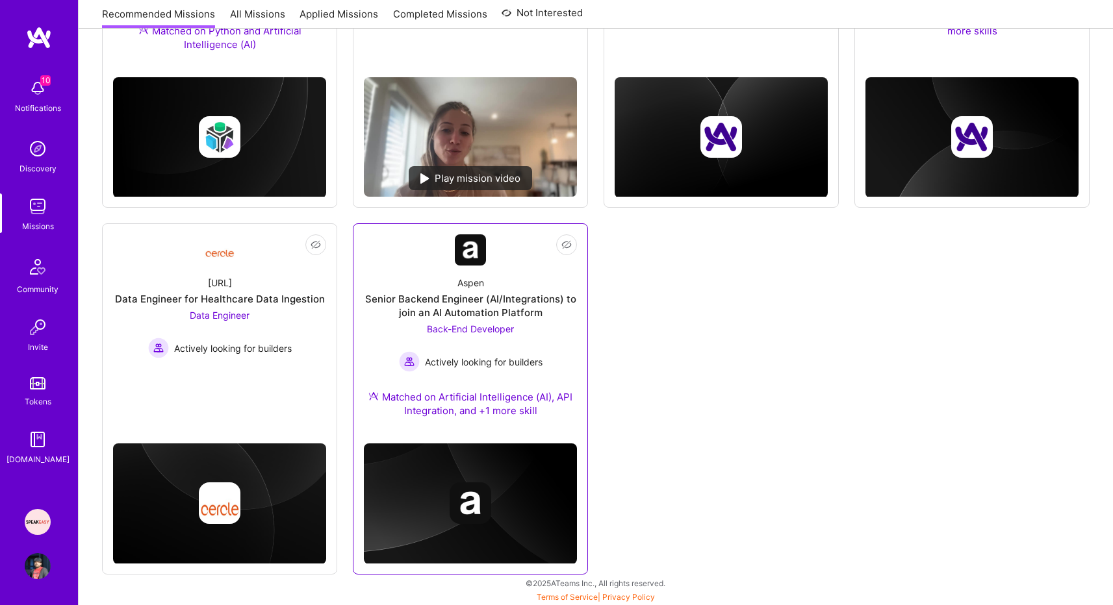
click at [559, 379] on div "Aspen Senior Backend Engineer (AI/Integrations) to join an AI Automation Platfo…" at bounding box center [470, 350] width 213 height 168
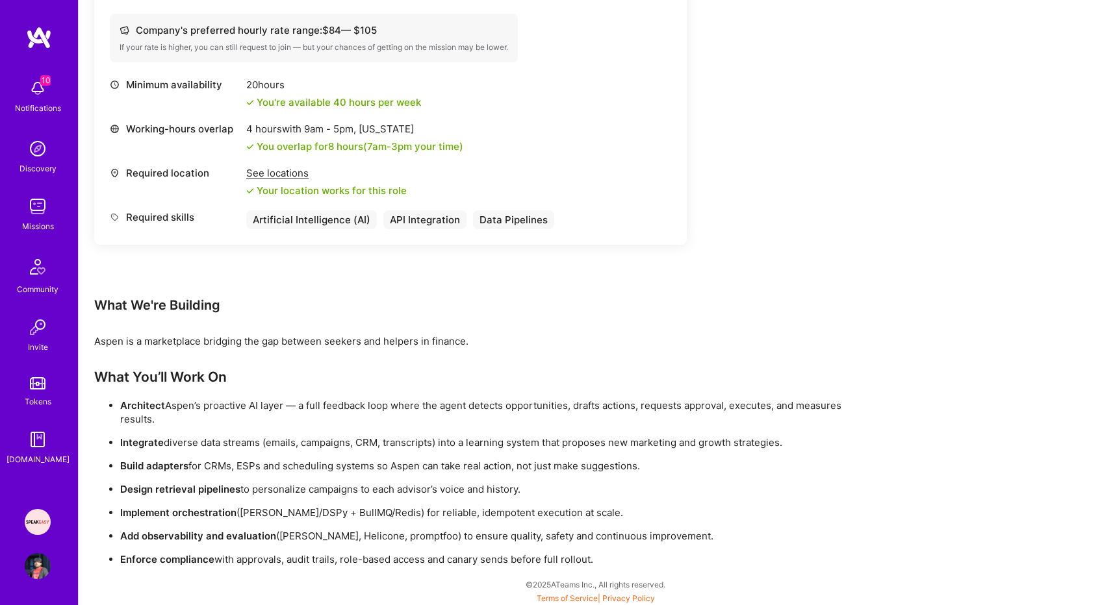
scroll to position [553, 0]
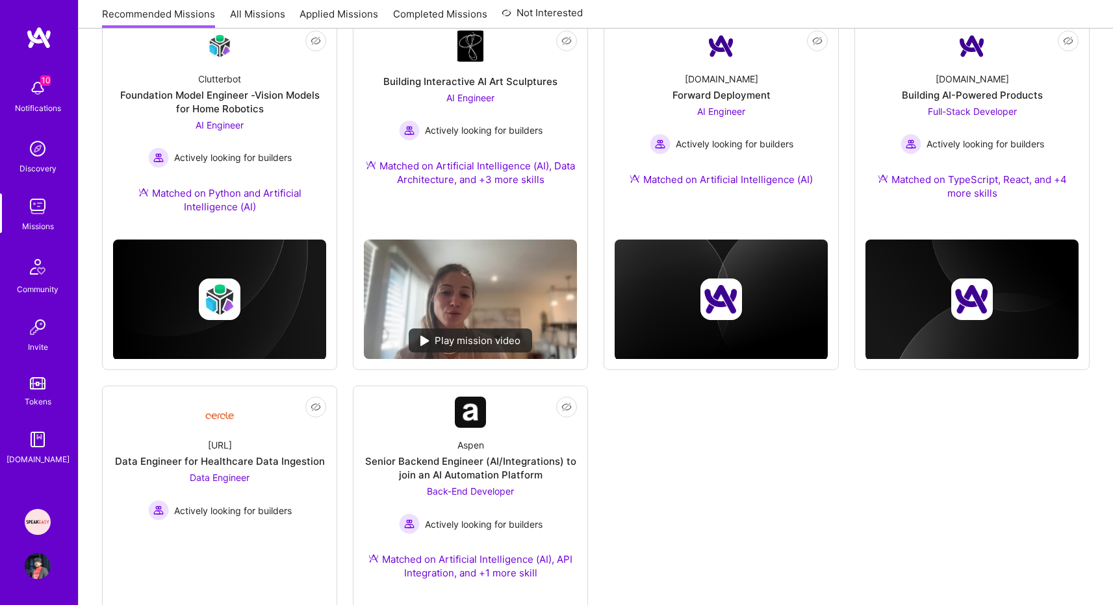
scroll to position [715, 0]
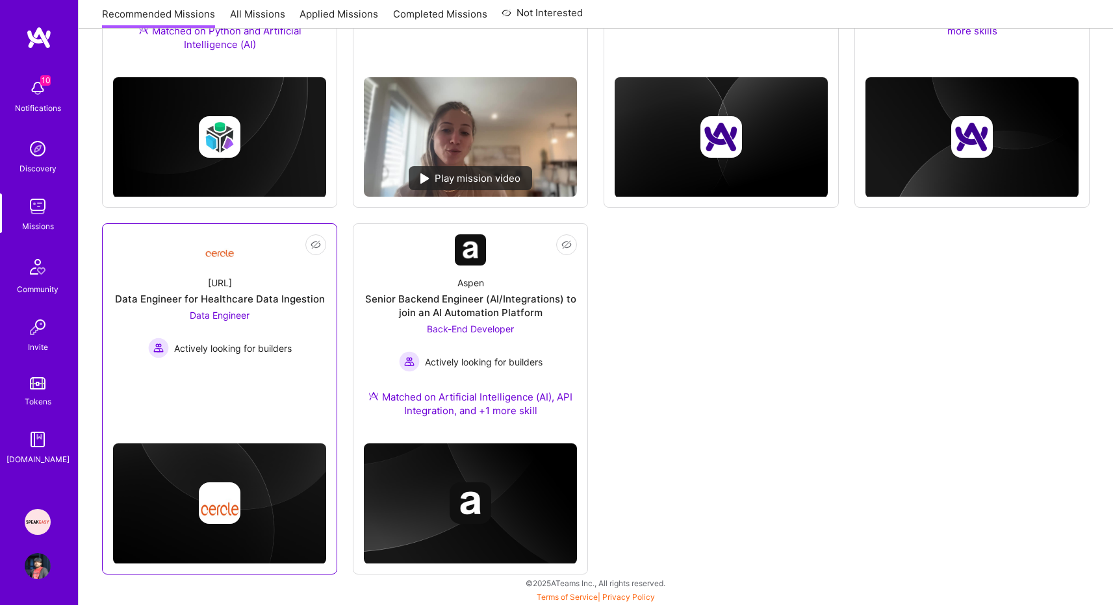
click at [303, 490] on div at bounding box center [219, 504] width 213 height 42
click at [253, 356] on div "Actively looking for builders" at bounding box center [220, 348] width 144 height 21
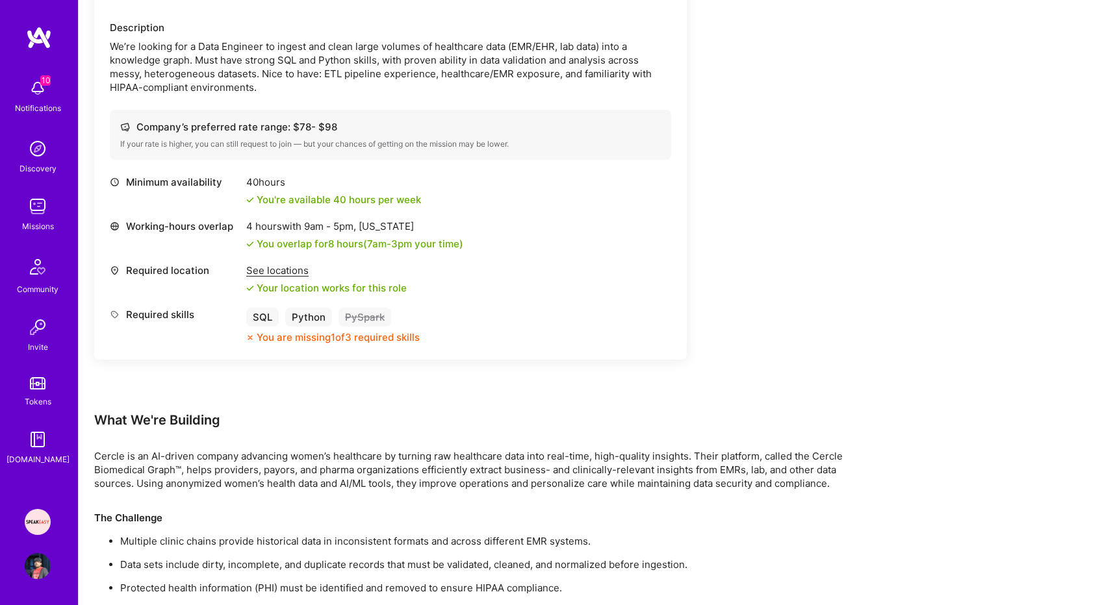
scroll to position [390, 0]
